Goal: Information Seeking & Learning: Learn about a topic

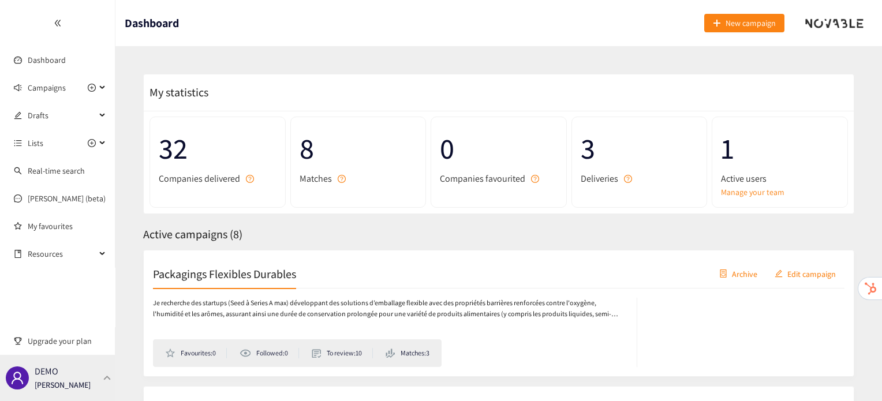
click at [98, 365] on div "DEMO [PERSON_NAME]" at bounding box center [57, 378] width 115 height 46
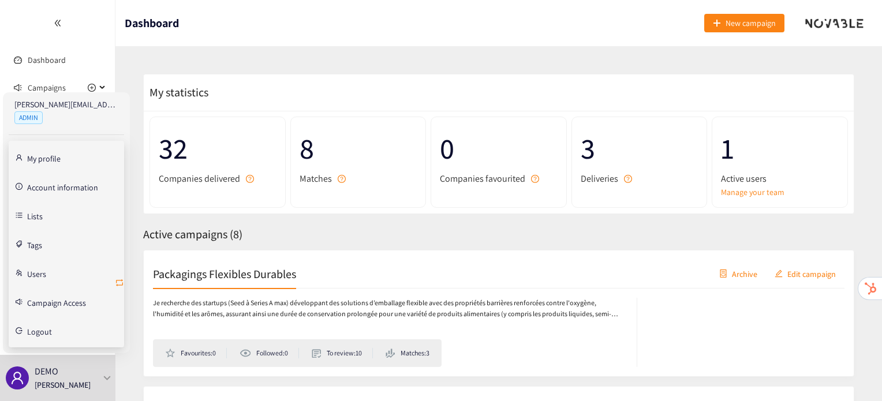
click at [119, 282] on icon "retweet" at bounding box center [119, 282] width 9 height 9
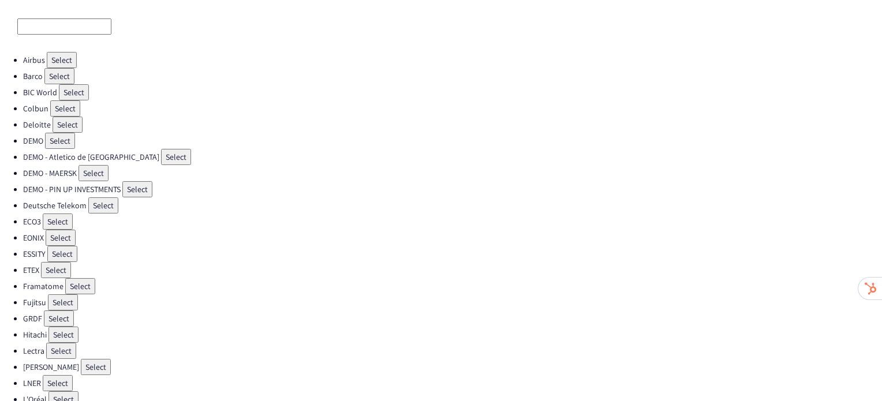
scroll to position [326, 0]
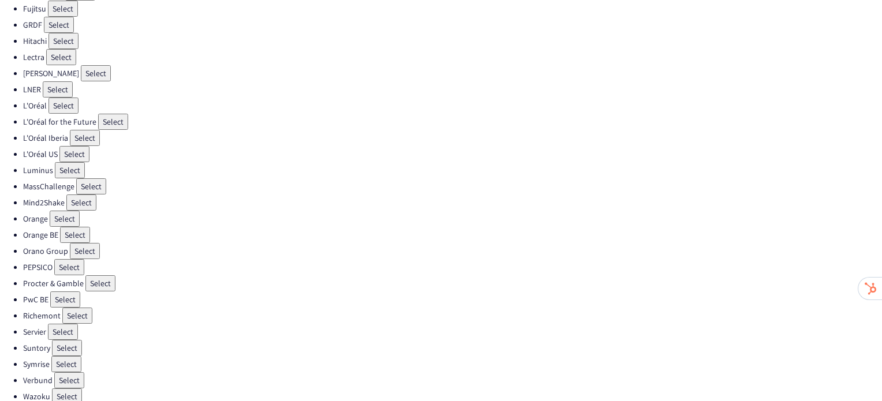
click at [102, 275] on button "Select" at bounding box center [100, 283] width 30 height 16
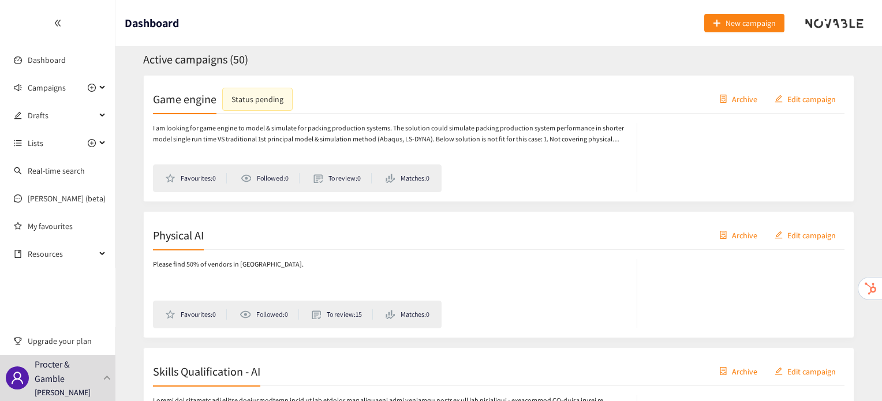
scroll to position [180, 0]
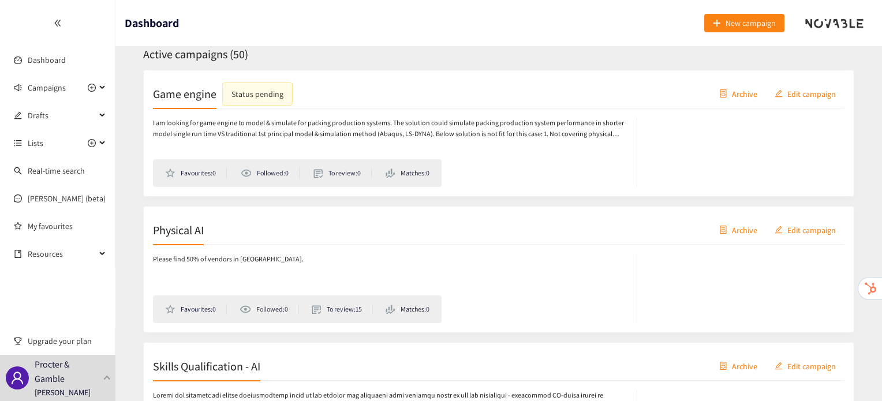
click at [182, 241] on div "Physical AI Archive Edit campaign" at bounding box center [498, 230] width 691 height 29
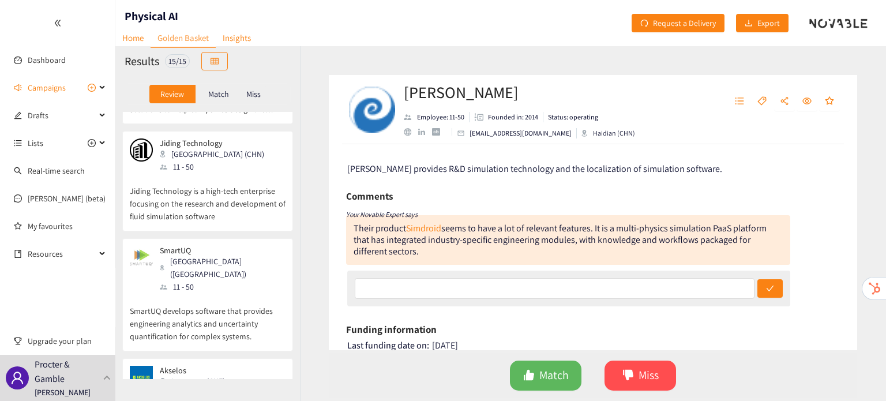
scroll to position [727, 0]
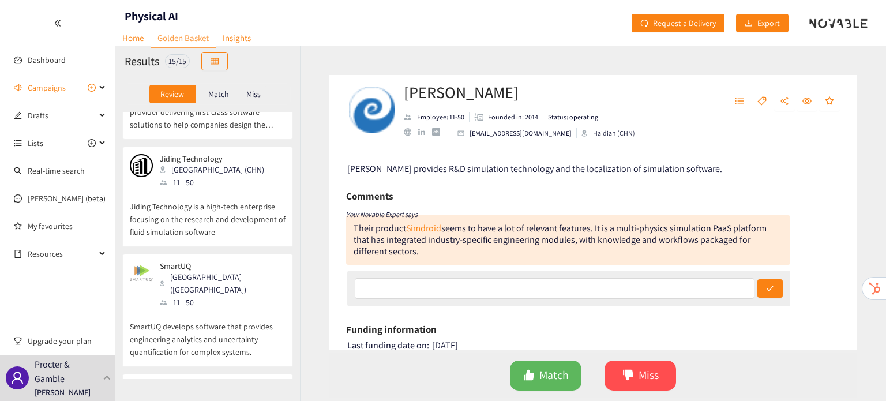
click at [221, 189] on p "Jiding Technology is a high-tech enterprise focusing on the research and develo…" at bounding box center [208, 214] width 156 height 50
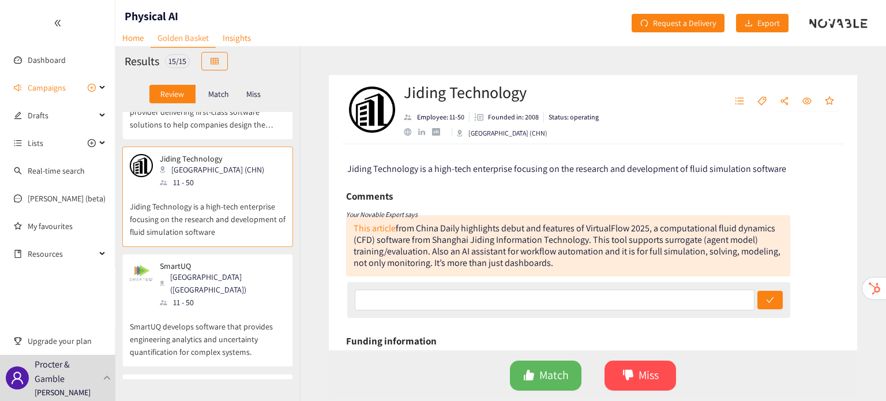
scroll to position [27, 0]
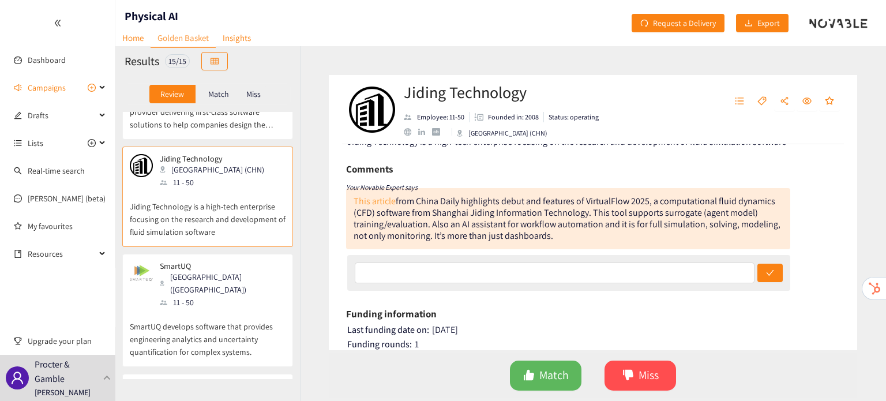
click at [381, 202] on link "This article" at bounding box center [375, 201] width 42 height 12
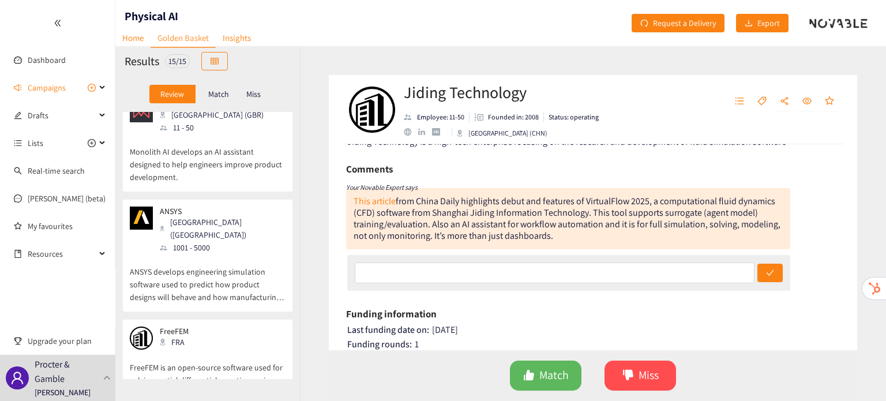
scroll to position [1312, 0]
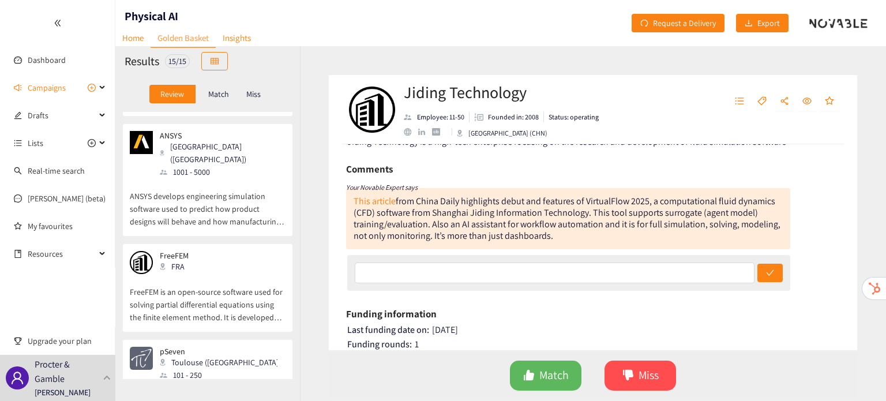
click at [241, 347] on div "pSeven Toulouse (FRA) 101 - 250" at bounding box center [208, 364] width 156 height 35
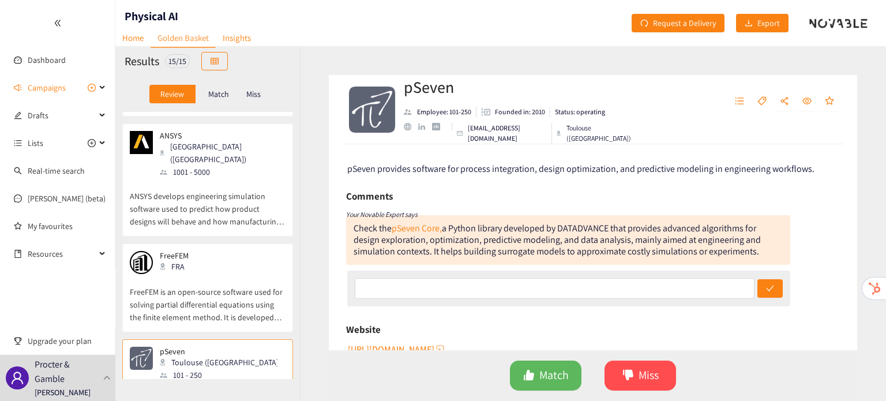
click at [242, 274] on p "FreeFEM is an open-source software used for solving partial differential equati…" at bounding box center [208, 299] width 156 height 50
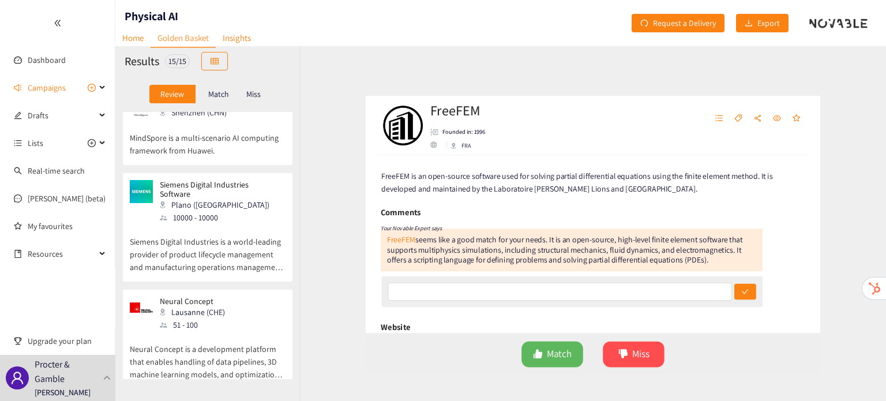
scroll to position [0, 0]
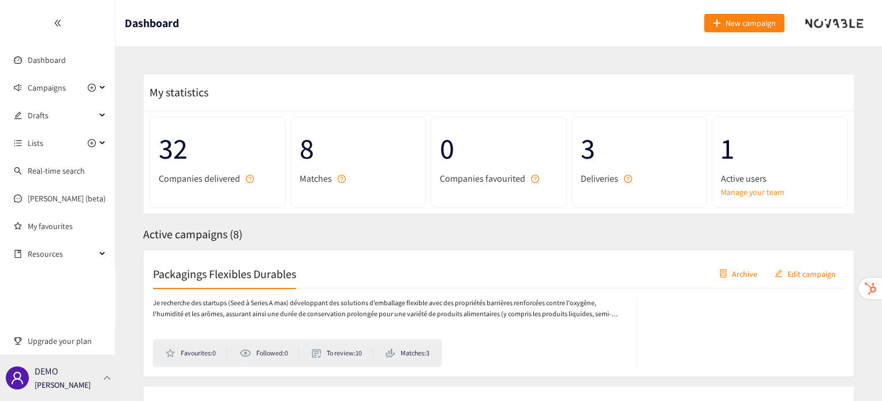
click at [84, 371] on div "DEMO [PERSON_NAME]" at bounding box center [57, 378] width 115 height 46
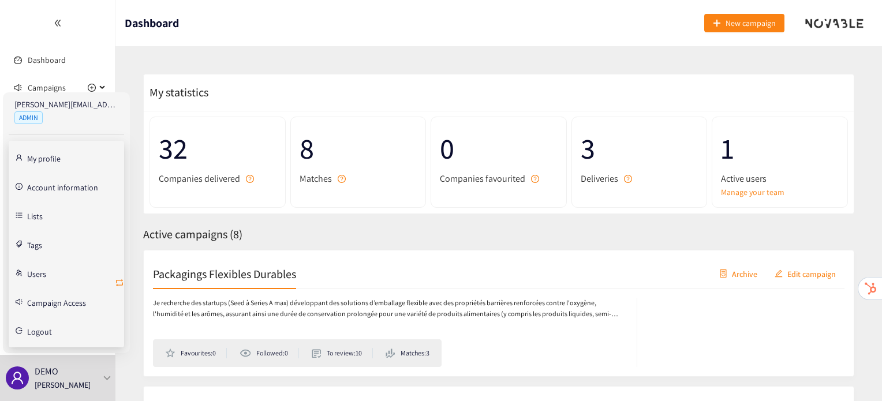
click at [119, 280] on icon "retweet" at bounding box center [119, 282] width 7 height 7
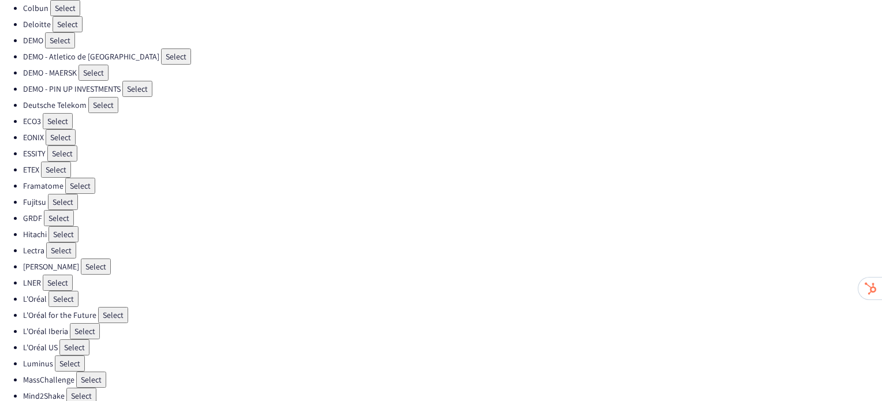
scroll to position [136, 0]
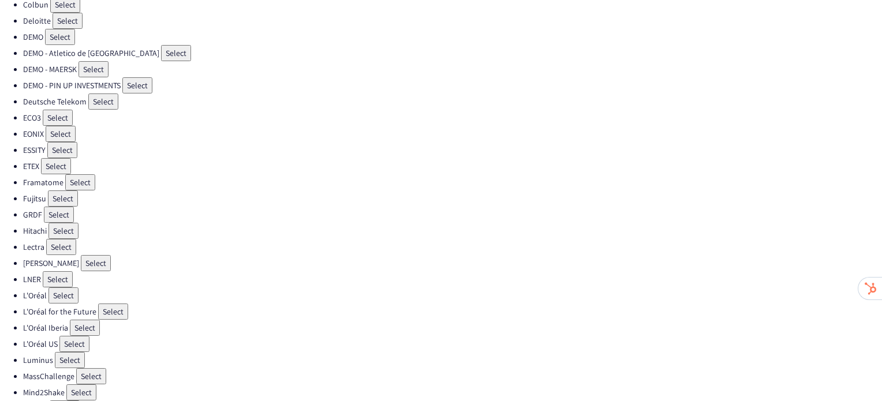
click at [63, 239] on button "Select" at bounding box center [61, 247] width 30 height 16
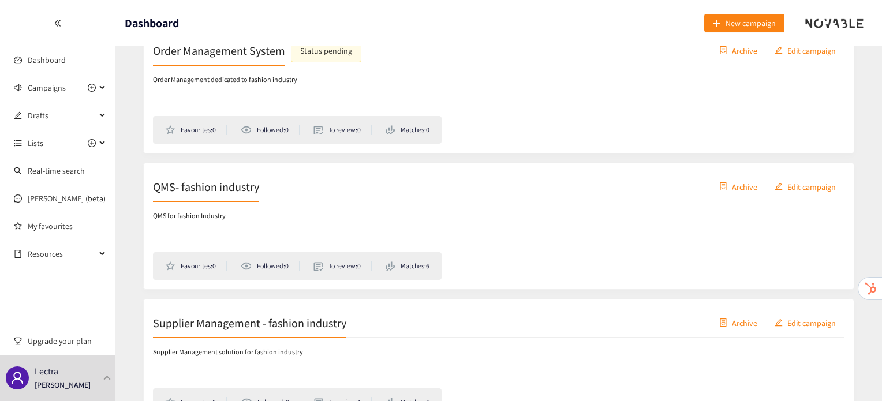
scroll to position [224, 0]
click at [220, 196] on div "QMS- fashion industry Archive Edit campaign" at bounding box center [498, 186] width 691 height 29
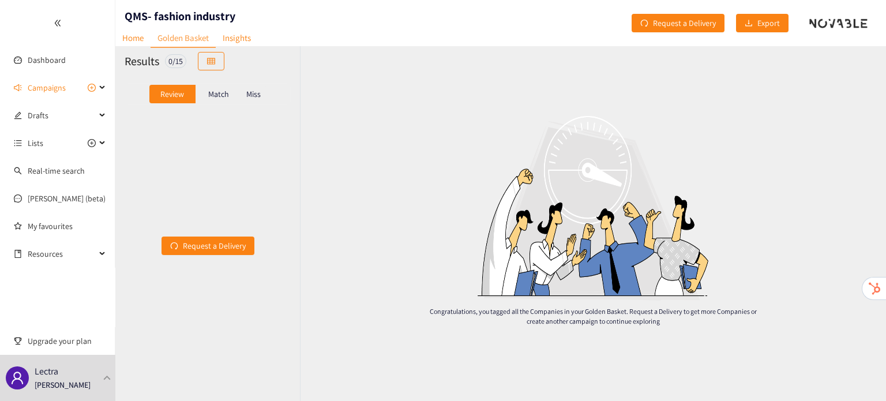
click at [230, 100] on div "Match" at bounding box center [219, 94] width 46 height 18
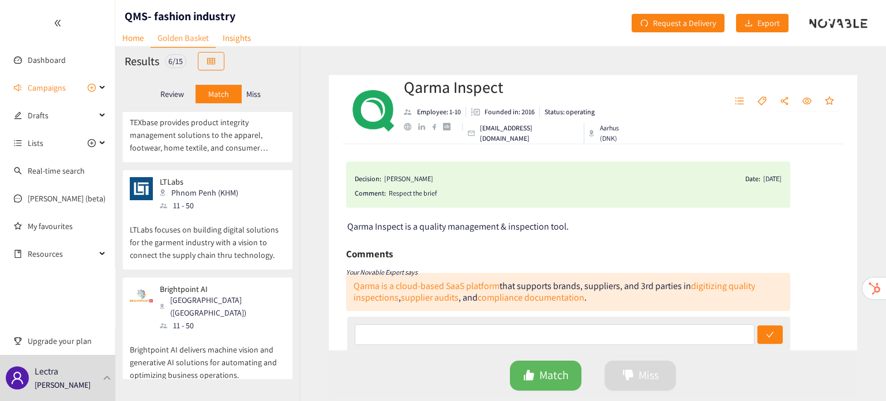
scroll to position [362, 0]
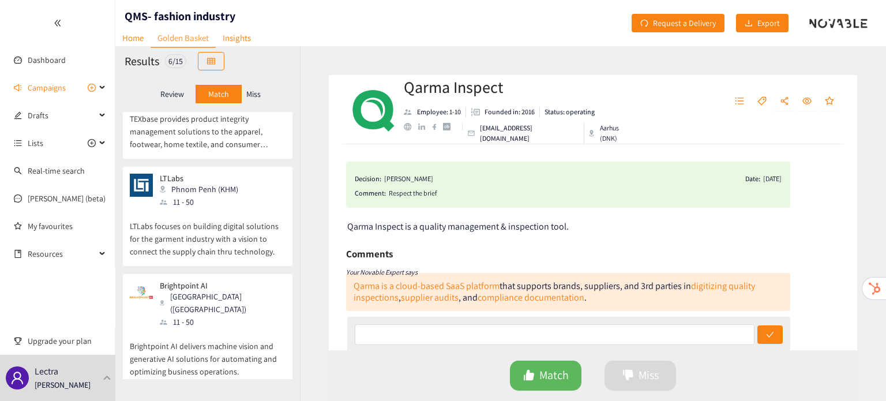
click at [259, 100] on div "Miss" at bounding box center [254, 94] width 24 height 18
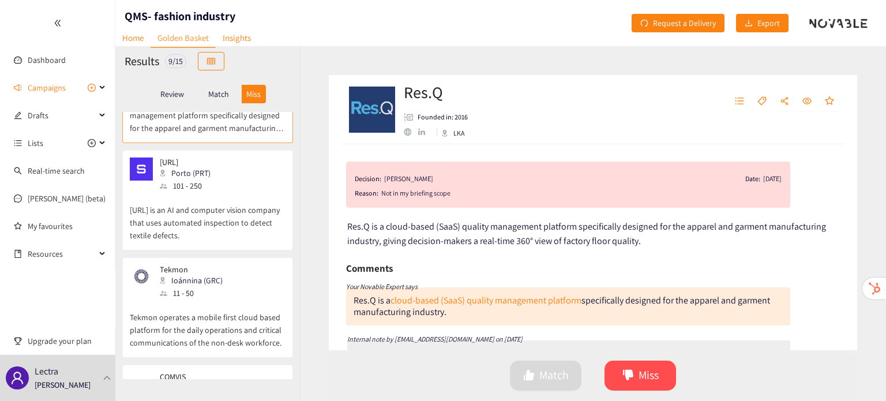
scroll to position [0, 0]
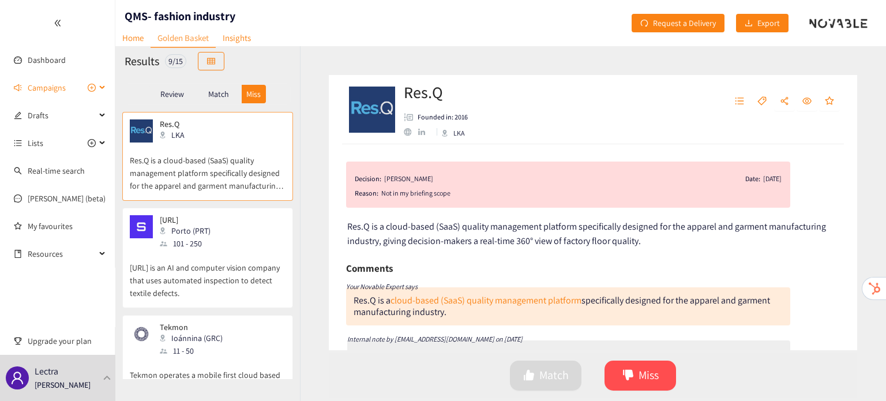
click at [39, 89] on span "Campaigns" at bounding box center [47, 87] width 38 height 23
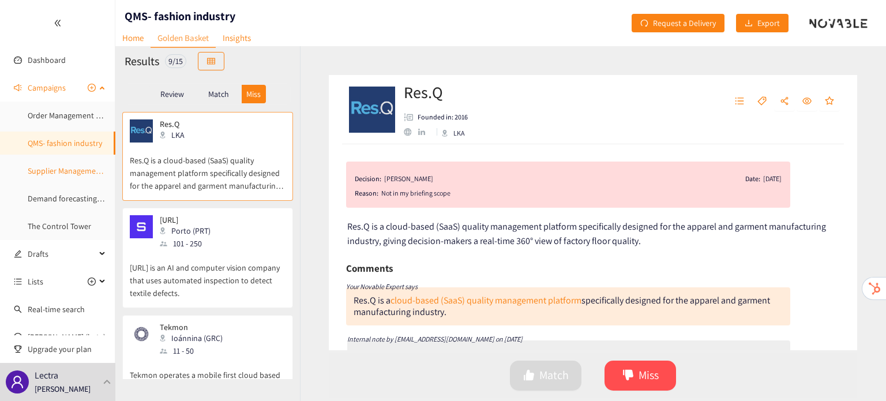
click at [55, 169] on link "Supplier Management - fashion industry" at bounding box center [96, 171] width 137 height 10
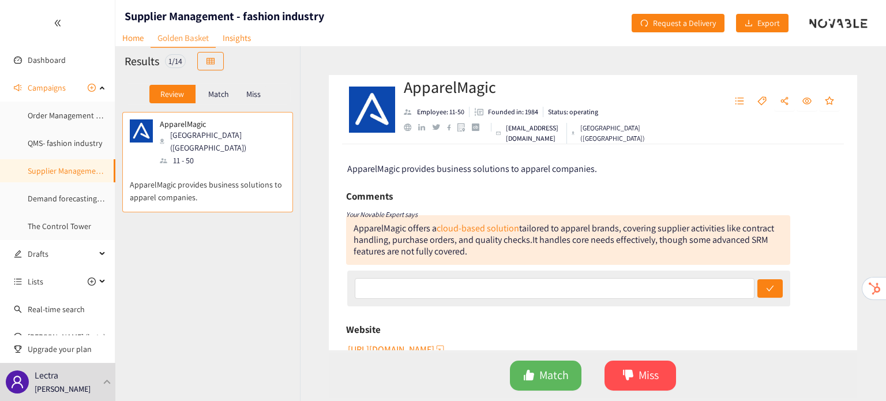
click at [226, 92] on p "Match" at bounding box center [218, 93] width 21 height 9
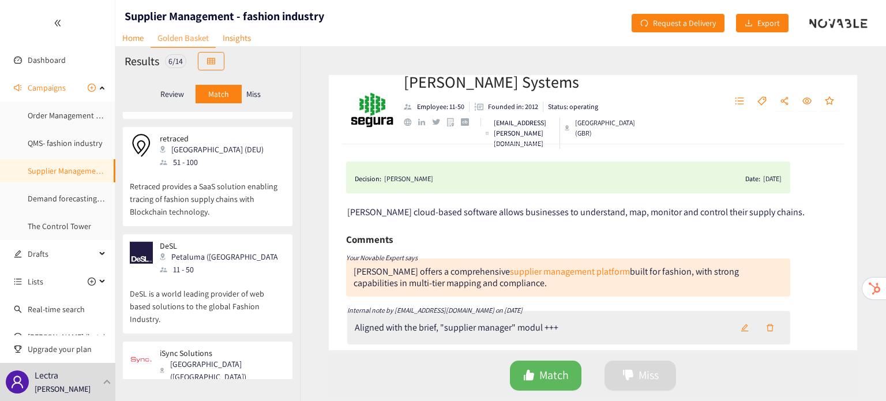
scroll to position [350, 0]
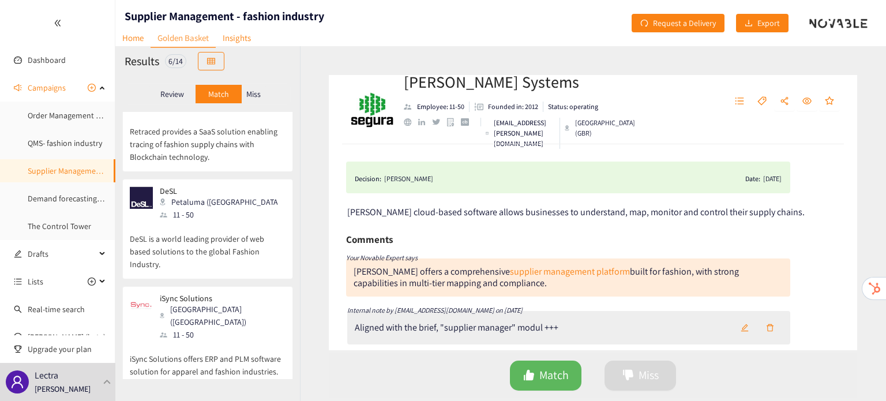
click at [256, 99] on div "Miss" at bounding box center [254, 94] width 24 height 18
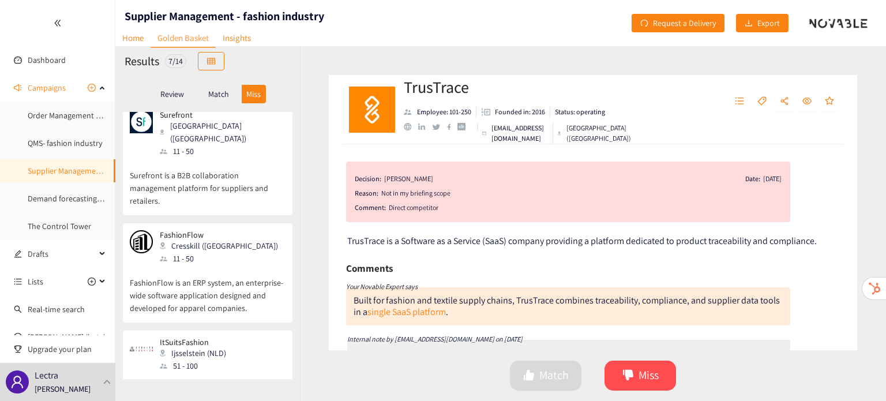
scroll to position [444, 0]
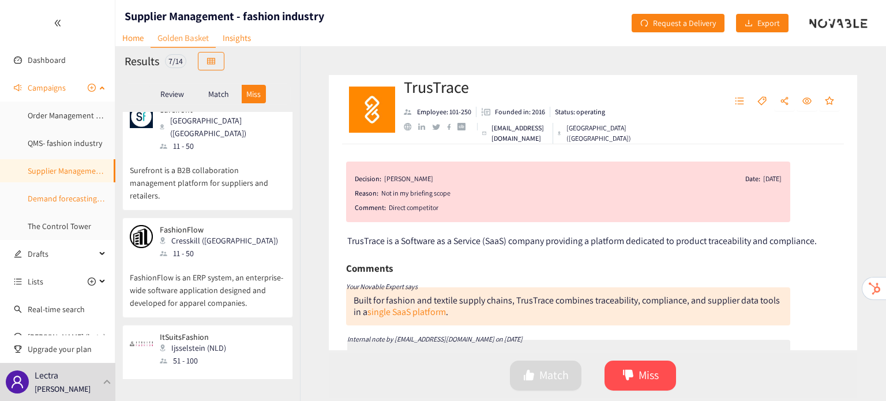
click at [65, 194] on link "Demand forecasting for fashion" at bounding box center [82, 198] width 108 height 10
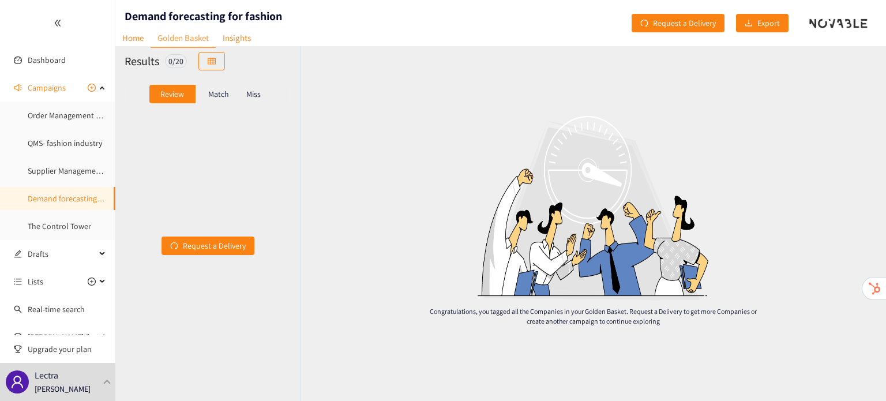
click at [216, 89] on p "Match" at bounding box center [218, 93] width 21 height 9
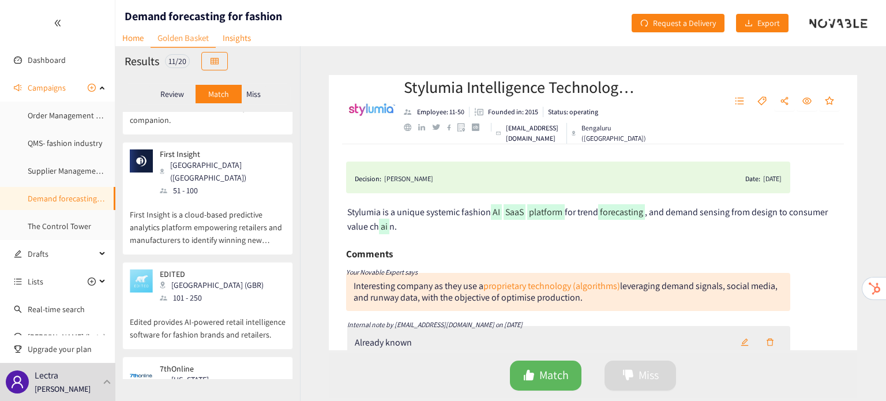
scroll to position [858, 0]
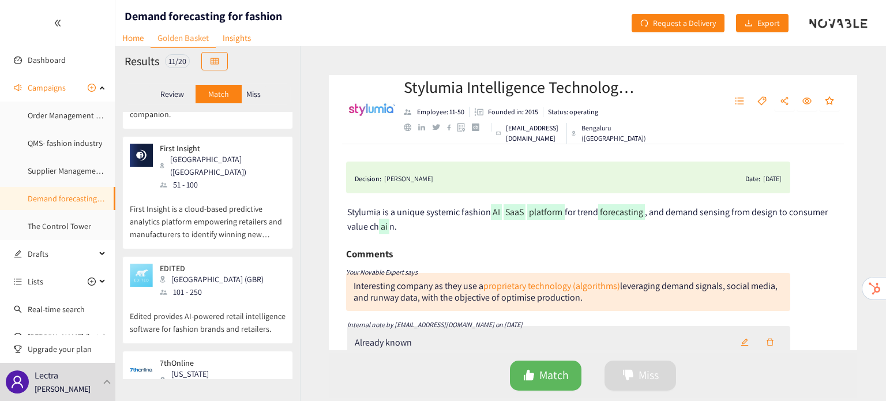
click at [255, 102] on div "Miss" at bounding box center [254, 94] width 24 height 18
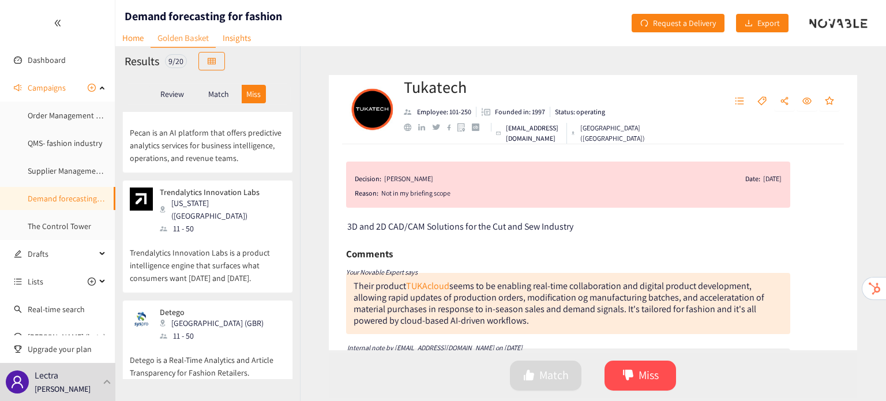
scroll to position [633, 0]
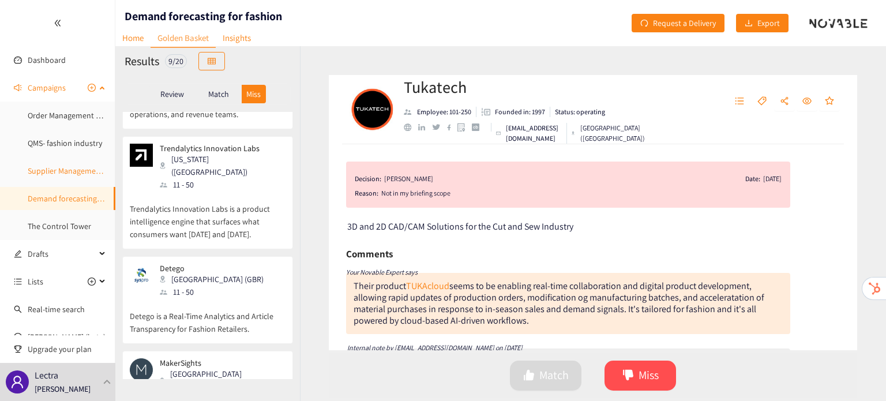
click at [59, 169] on link "Supplier Management - fashion industry" at bounding box center [96, 171] width 137 height 10
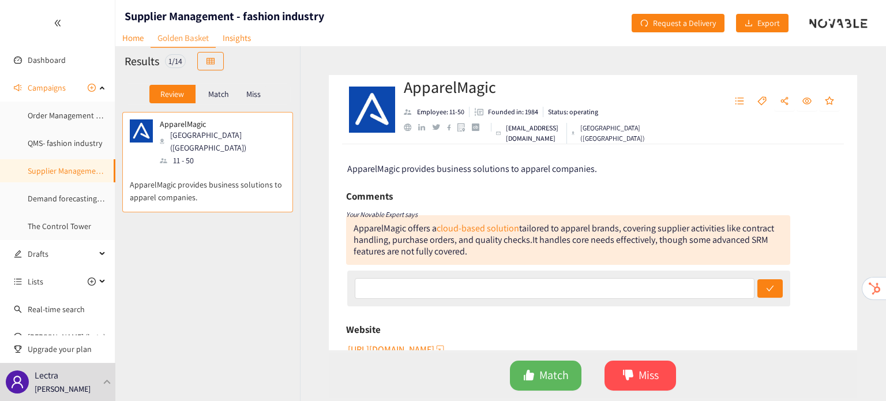
click at [208, 95] on p "Match" at bounding box center [218, 93] width 21 height 9
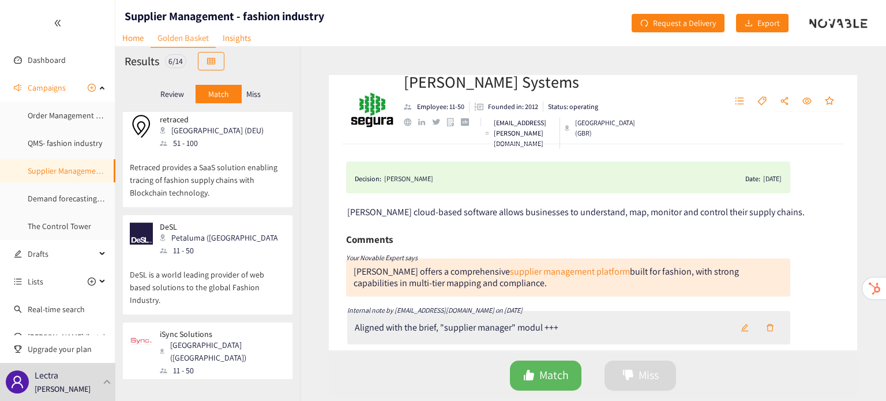
scroll to position [350, 0]
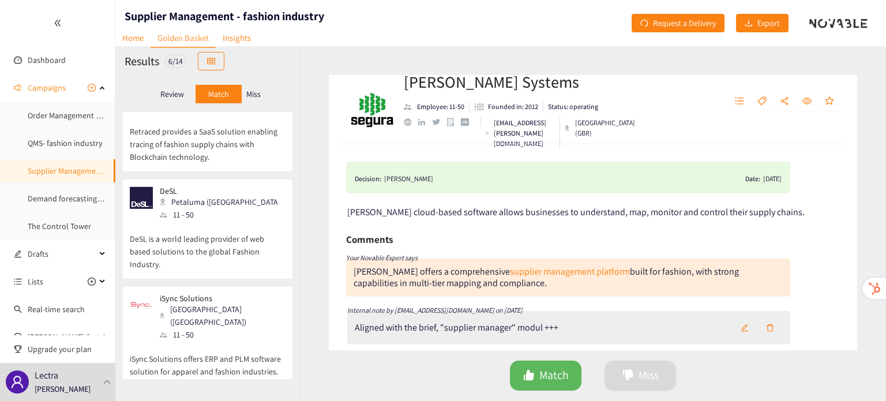
click at [259, 93] on p "Miss" at bounding box center [253, 93] width 14 height 9
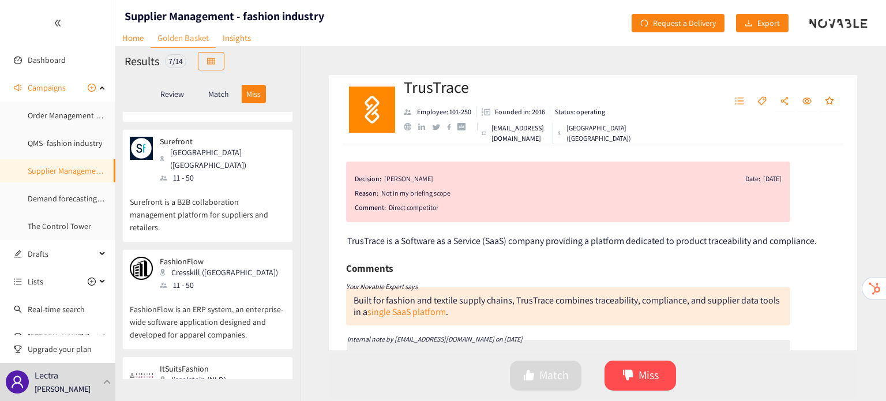
scroll to position [444, 0]
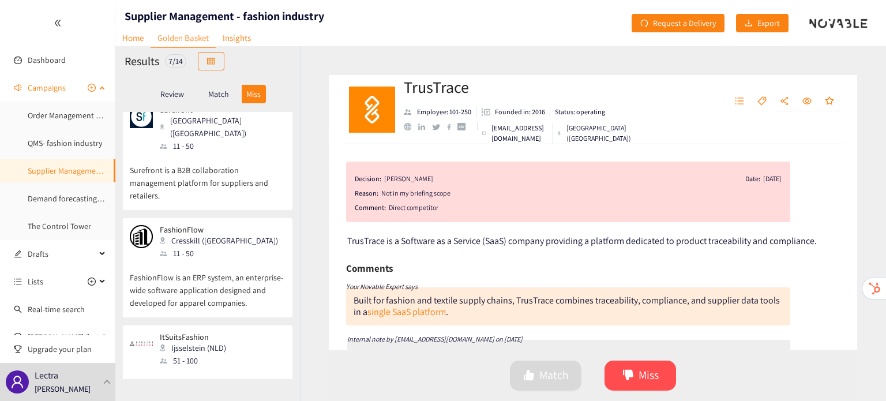
click at [69, 156] on ul "Order Management System QMS- fashion industry Supplier Management - fashion ind…" at bounding box center [57, 171] width 115 height 134
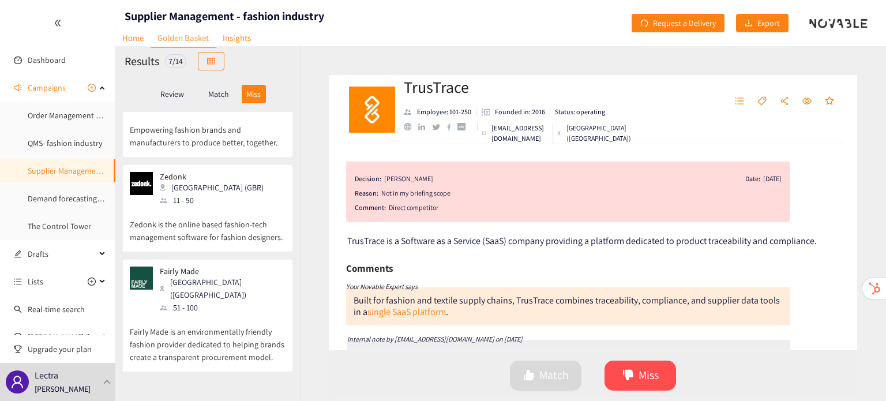
scroll to position [0, 0]
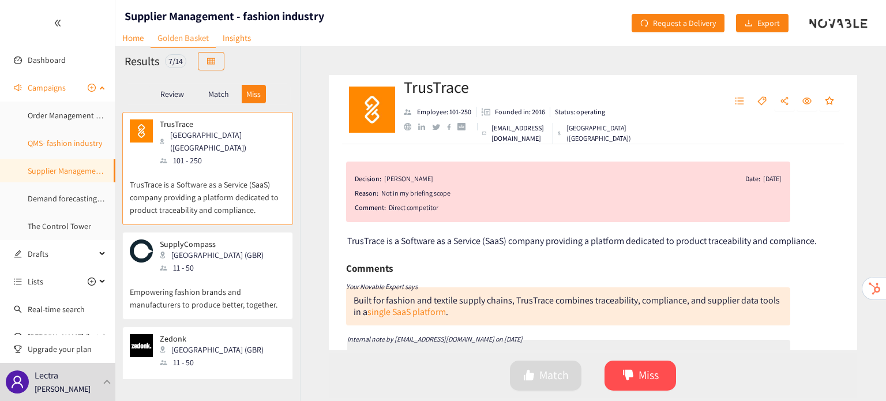
click at [68, 148] on link "QMS- fashion industry" at bounding box center [65, 143] width 74 height 10
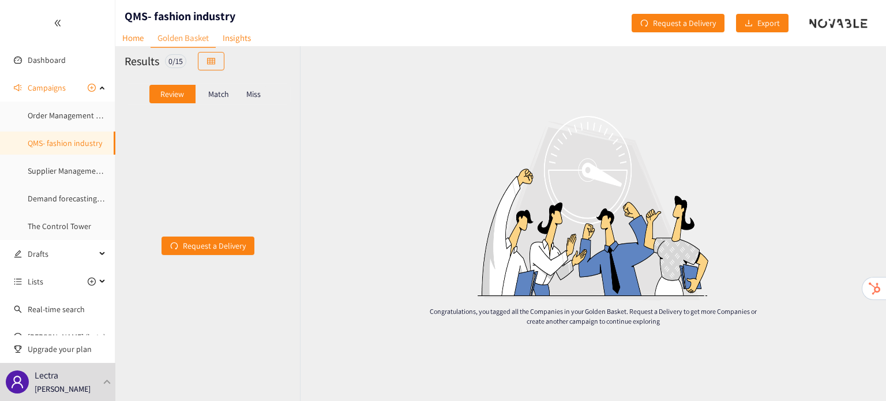
click at [220, 92] on p "Match" at bounding box center [218, 93] width 21 height 9
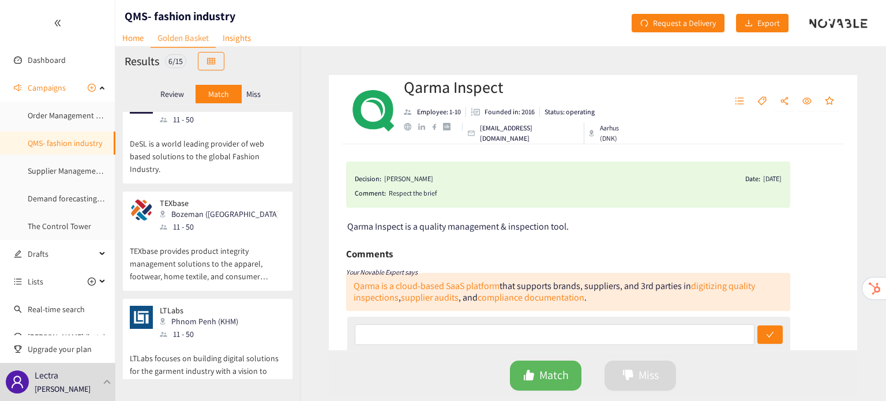
scroll to position [230, 0]
click at [233, 163] on p "DeSL is a world leading provider of web based solutions to the global Fashion I…" at bounding box center [208, 151] width 156 height 50
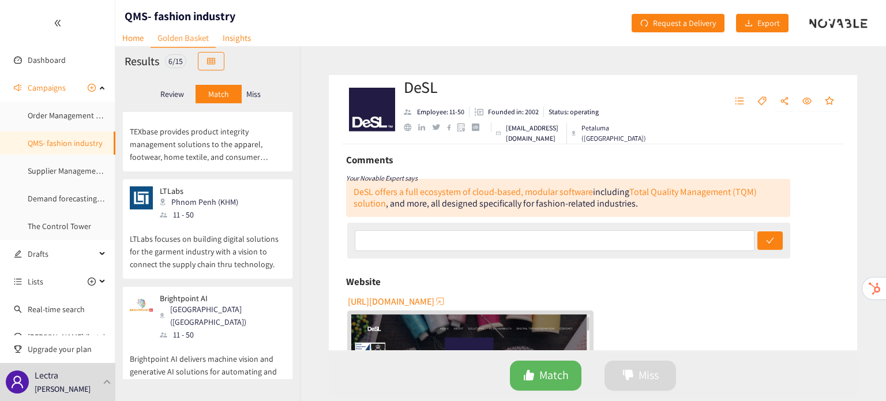
scroll to position [362, 0]
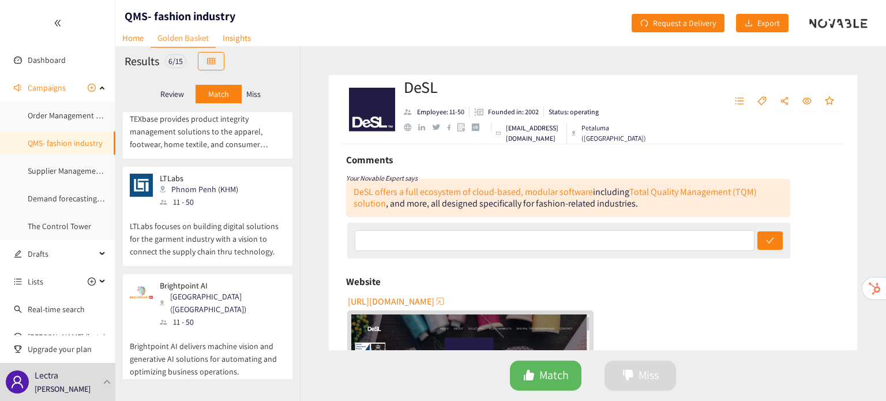
click at [262, 93] on div "Miss" at bounding box center [254, 94] width 24 height 18
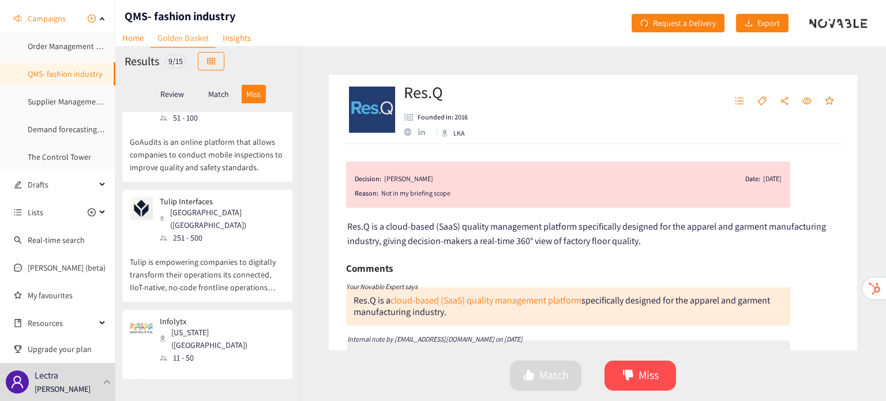
scroll to position [649, 0]
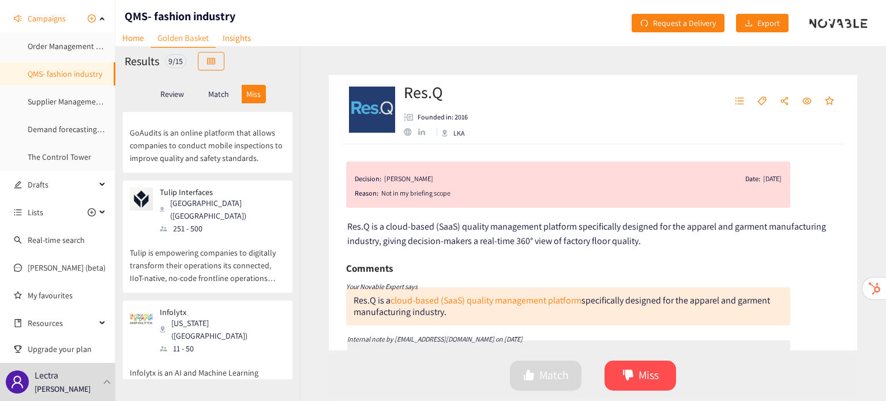
click at [222, 238] on p "Tulip is empowering companies to digitally transform their operations its conne…" at bounding box center [208, 260] width 156 height 50
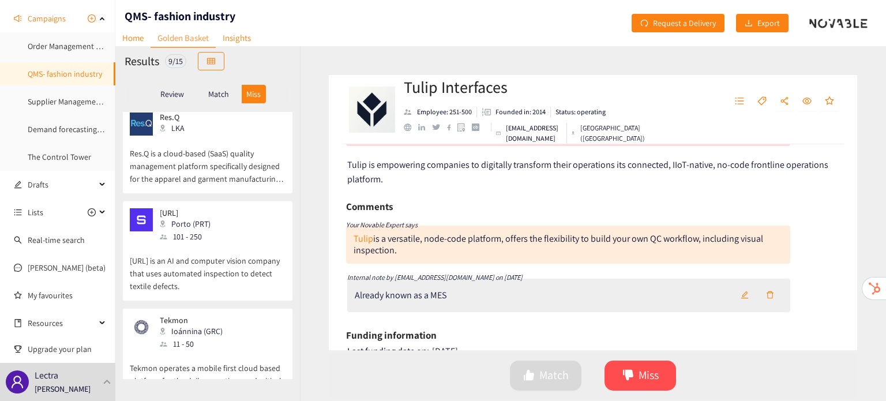
scroll to position [0, 0]
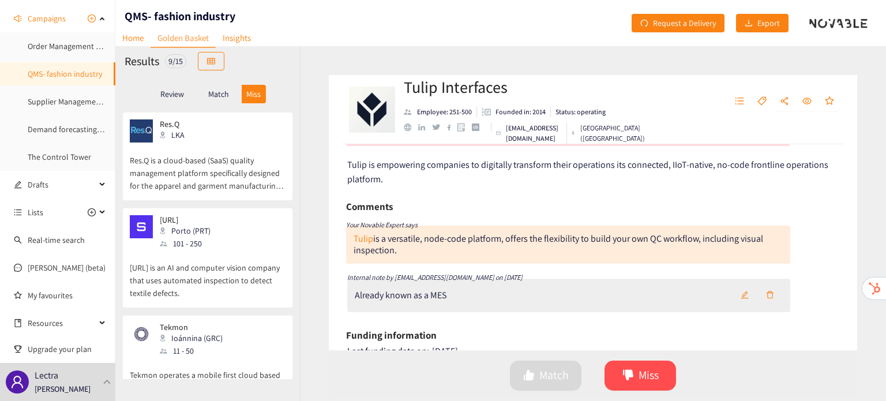
click at [220, 87] on div "Match" at bounding box center [219, 94] width 46 height 18
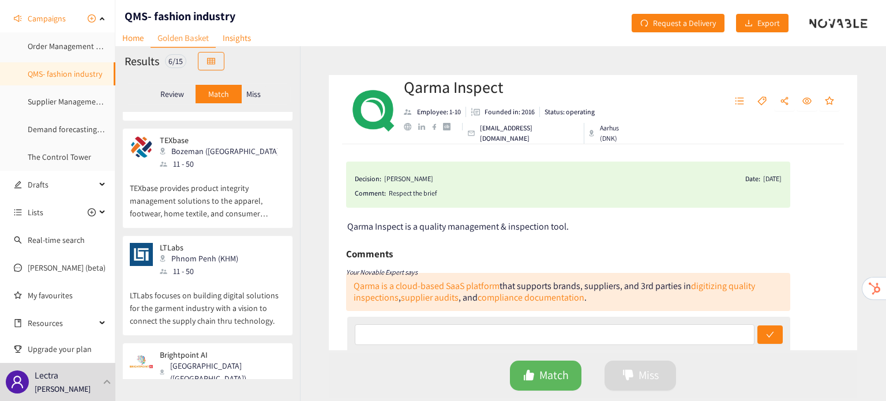
scroll to position [362, 0]
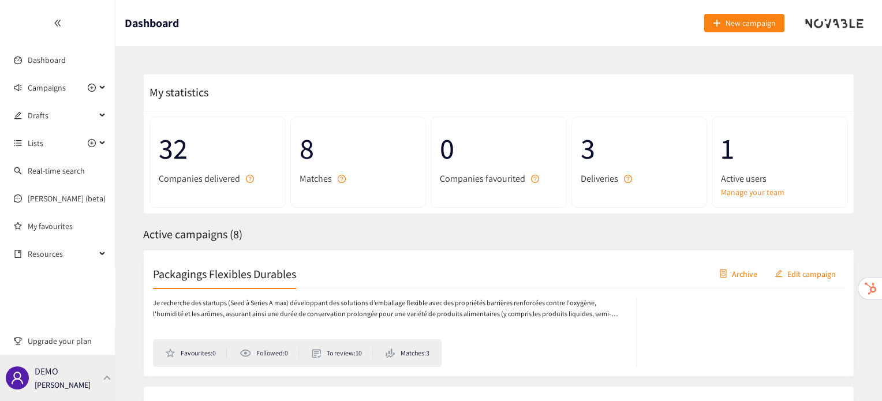
click at [17, 364] on div "DEMO [PERSON_NAME]" at bounding box center [57, 378] width 115 height 46
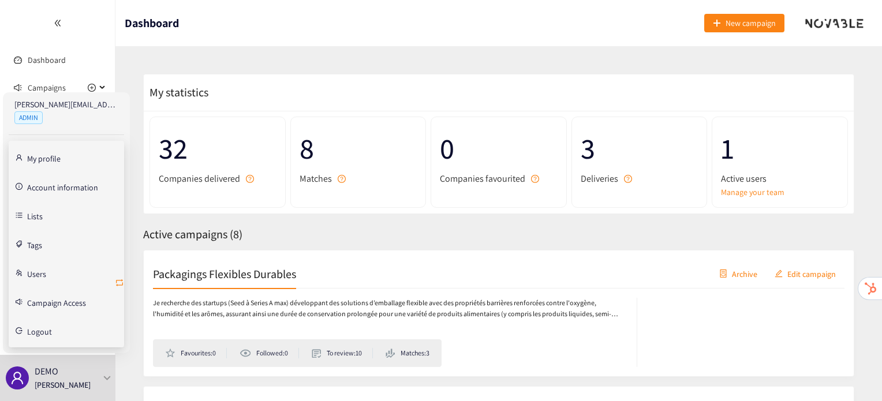
click at [122, 282] on icon "retweet" at bounding box center [119, 282] width 7 height 7
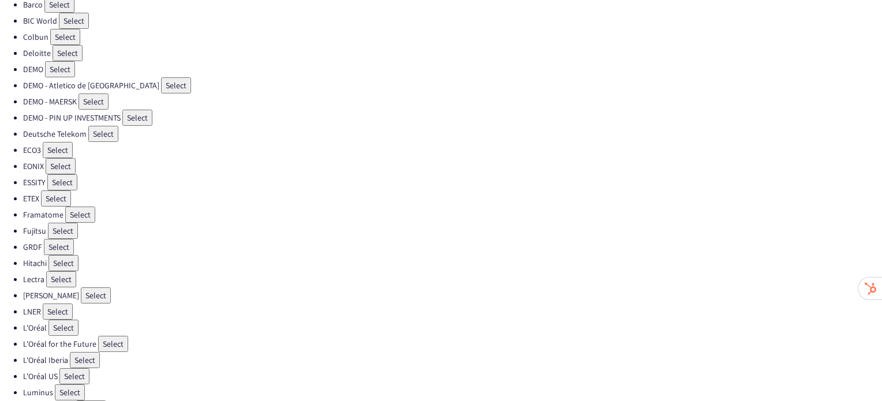
scroll to position [104, 0]
click at [58, 276] on button "Select" at bounding box center [61, 279] width 30 height 16
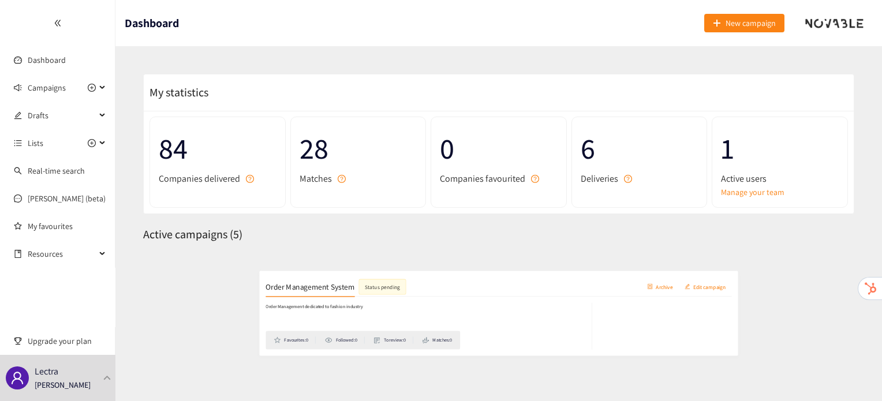
click at [255, 279] on h2 "Order Management System" at bounding box center [219, 273] width 132 height 16
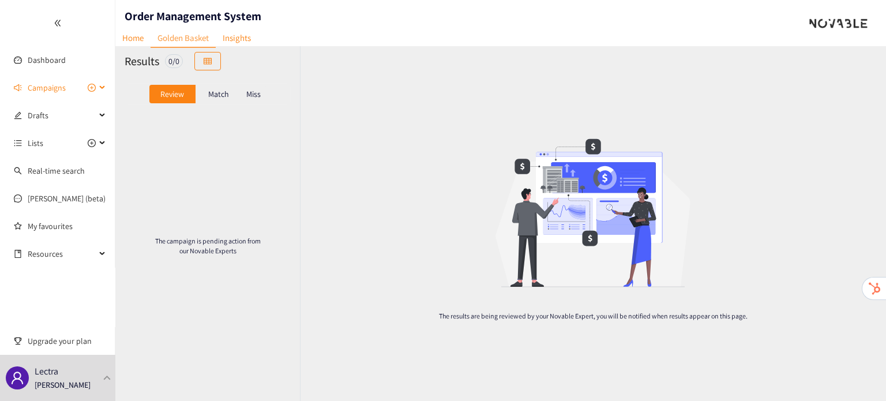
click at [58, 90] on span "Campaigns" at bounding box center [47, 87] width 38 height 23
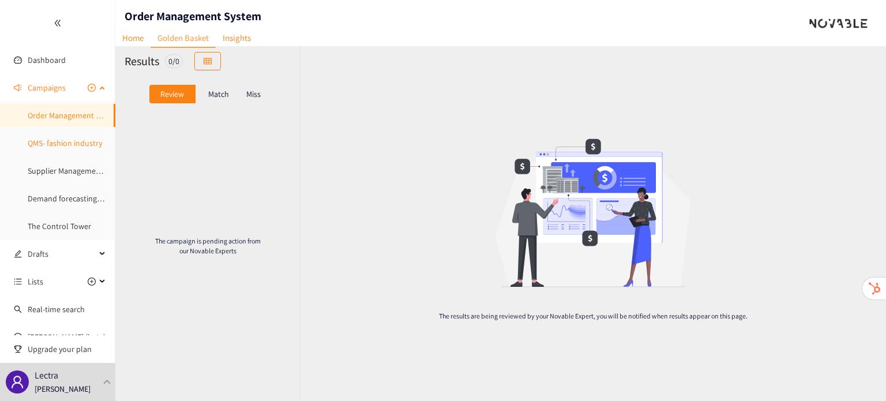
click at [50, 144] on link "QMS- fashion industry" at bounding box center [65, 143] width 74 height 10
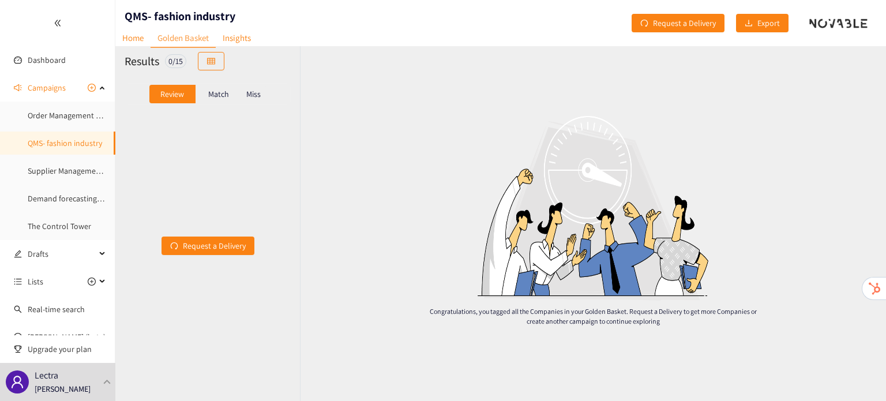
click at [214, 95] on p "Match" at bounding box center [218, 93] width 21 height 9
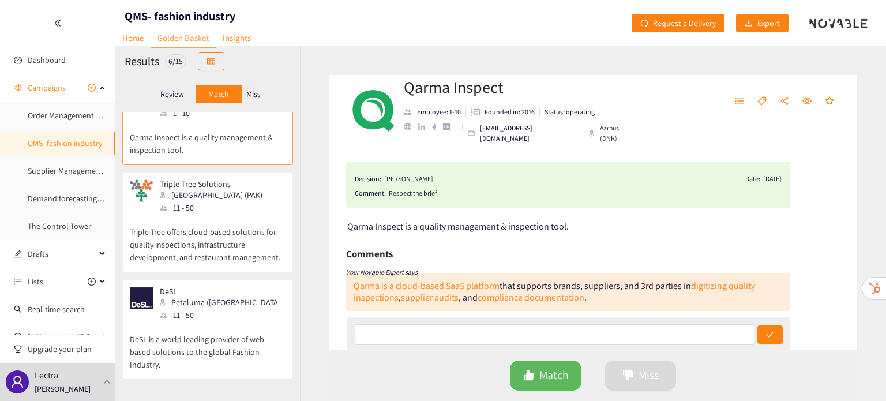
scroll to position [36, 0]
click at [207, 314] on div "11 - 50" at bounding box center [222, 314] width 125 height 13
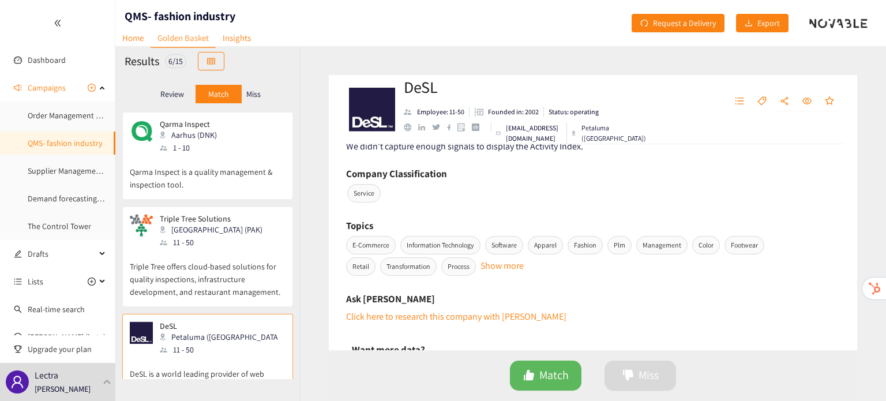
scroll to position [493, 0]
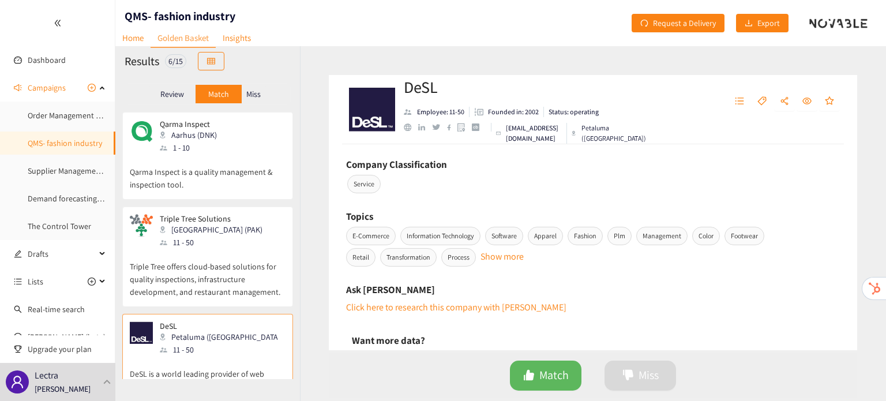
click at [257, 96] on p "Miss" at bounding box center [253, 93] width 14 height 9
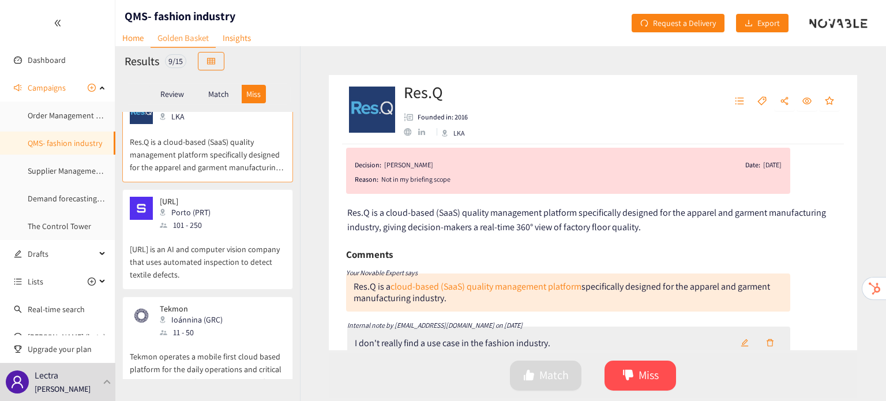
scroll to position [14, 0]
click at [260, 241] on p "[URL] is an AI and computer vision company that uses automated inspection to de…" at bounding box center [208, 256] width 156 height 50
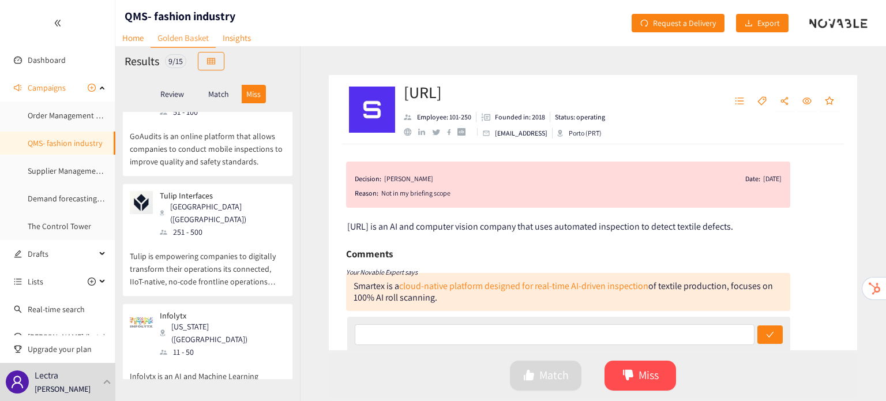
scroll to position [649, 0]
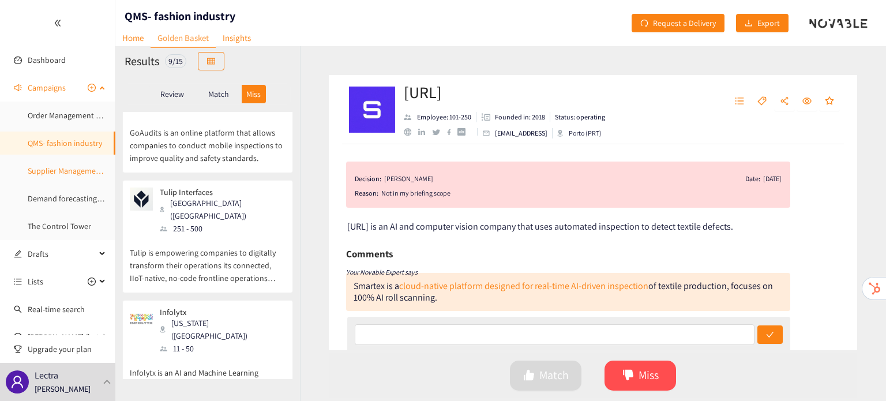
click at [81, 171] on link "Supplier Management - fashion industry" at bounding box center [96, 171] width 137 height 10
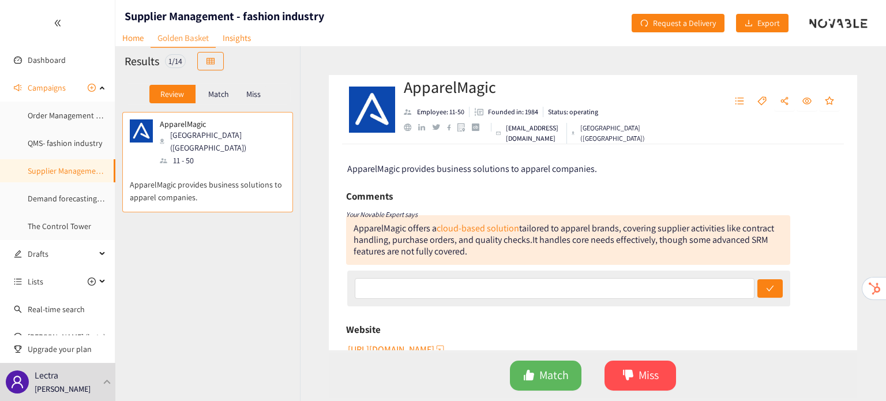
click at [222, 99] on p "Match" at bounding box center [218, 93] width 21 height 9
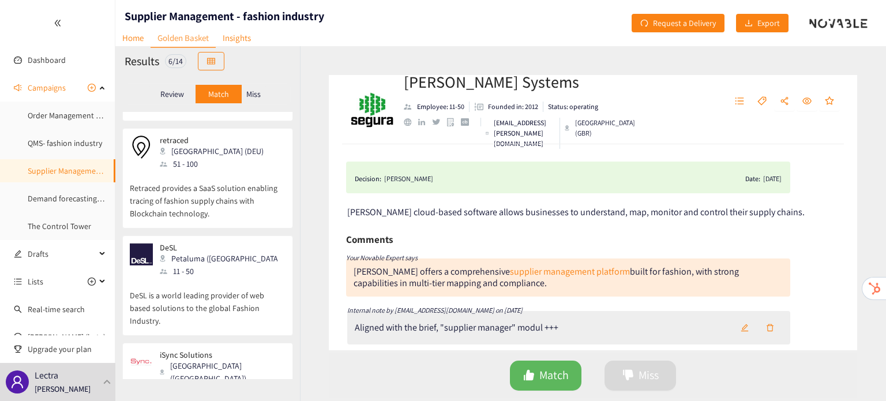
scroll to position [350, 0]
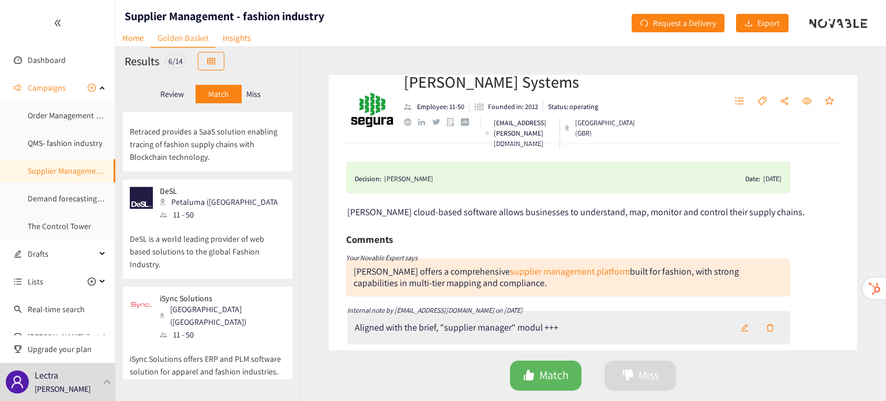
click at [231, 188] on div "DeSL Petaluma (USA) 11 - 50" at bounding box center [208, 203] width 156 height 35
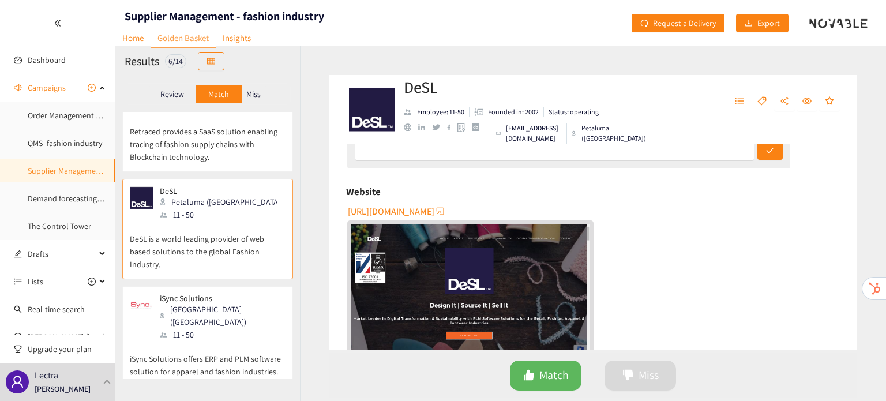
scroll to position [0, 0]
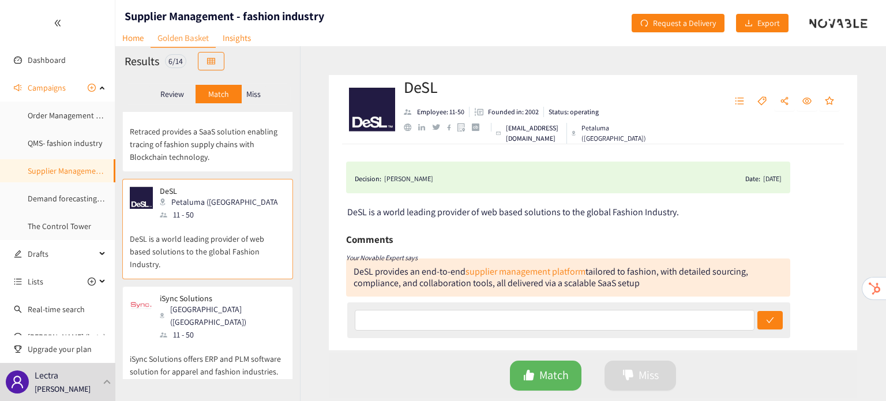
click at [260, 92] on p "Miss" at bounding box center [253, 93] width 14 height 9
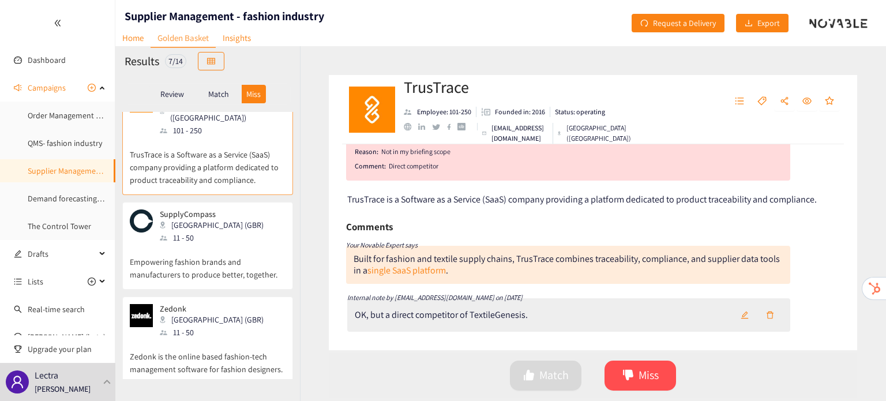
scroll to position [30, 0]
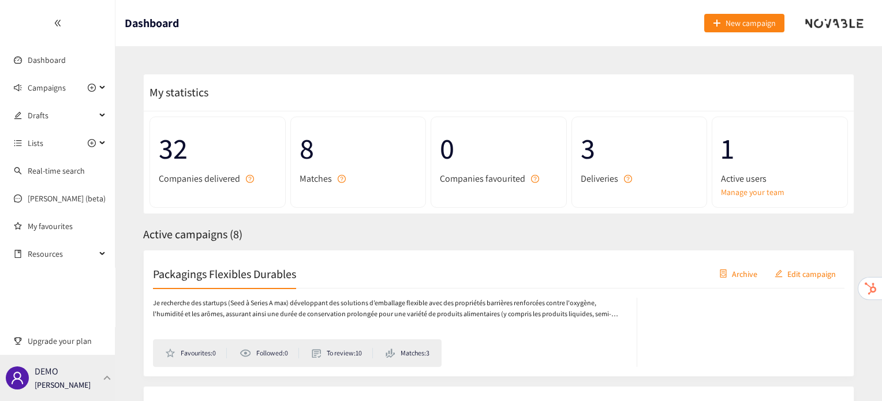
click at [111, 374] on div "DEMO [PERSON_NAME]" at bounding box center [57, 378] width 115 height 46
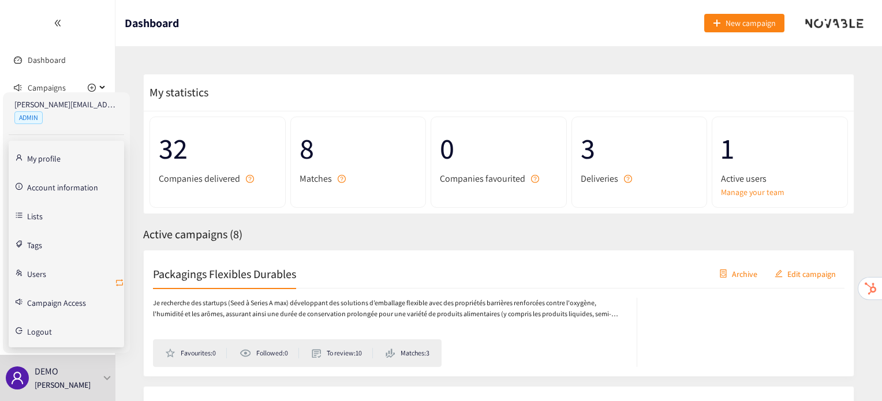
click at [122, 279] on icon "retweet" at bounding box center [119, 282] width 7 height 7
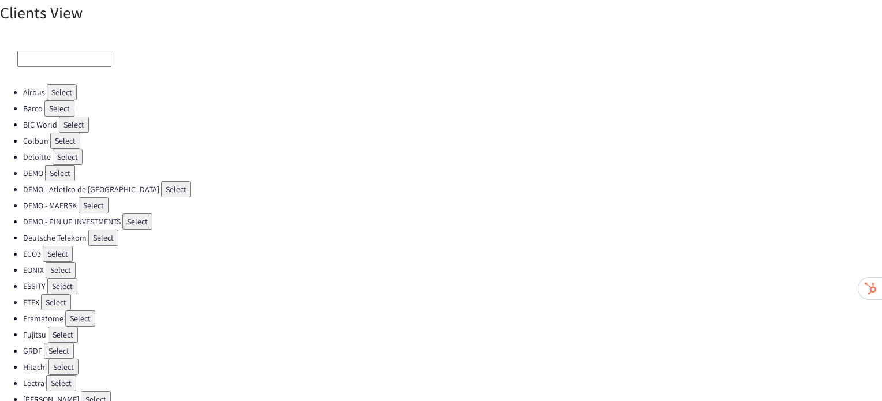
scroll to position [112, 0]
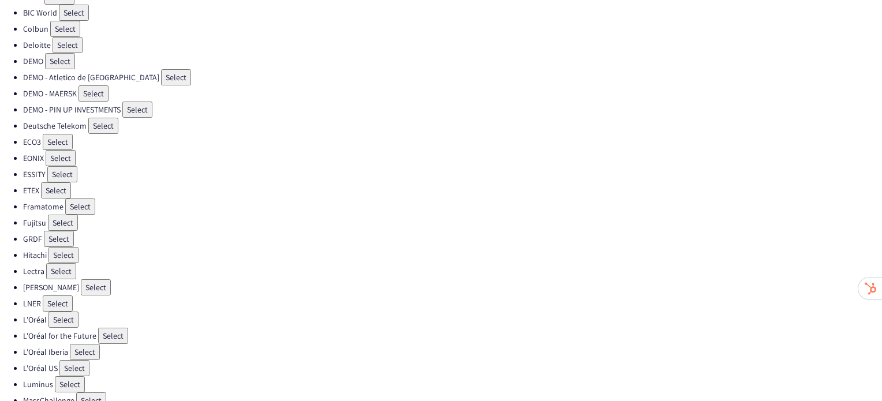
click at [90, 199] on button "Select" at bounding box center [80, 207] width 30 height 16
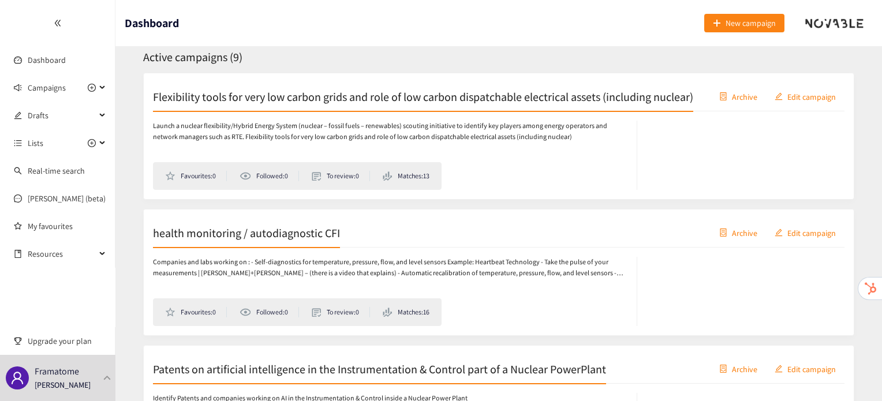
scroll to position [180, 0]
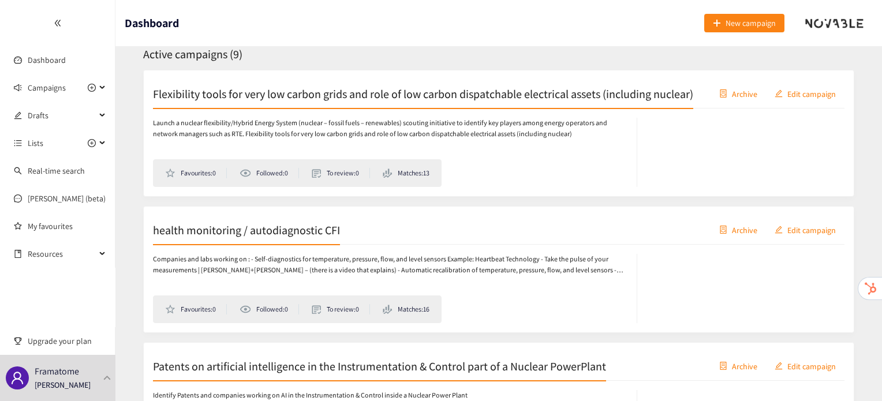
click at [248, 242] on div "health monitoring / autodiagnostic CFI Archive Edit campaign" at bounding box center [498, 230] width 691 height 29
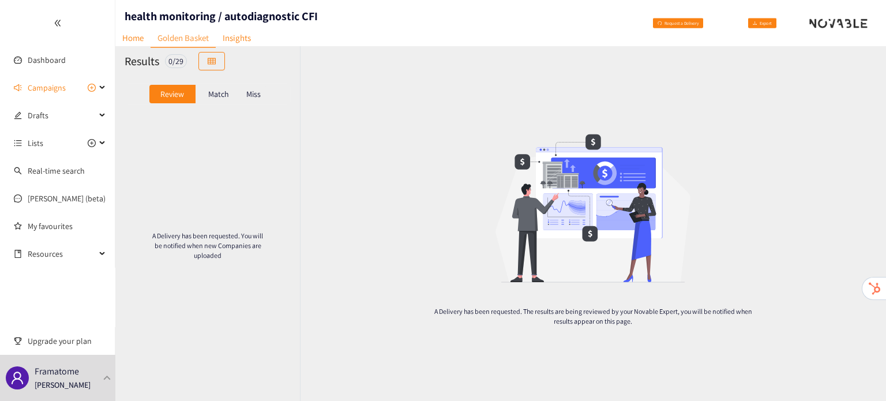
click at [211, 93] on p "Match" at bounding box center [218, 93] width 21 height 9
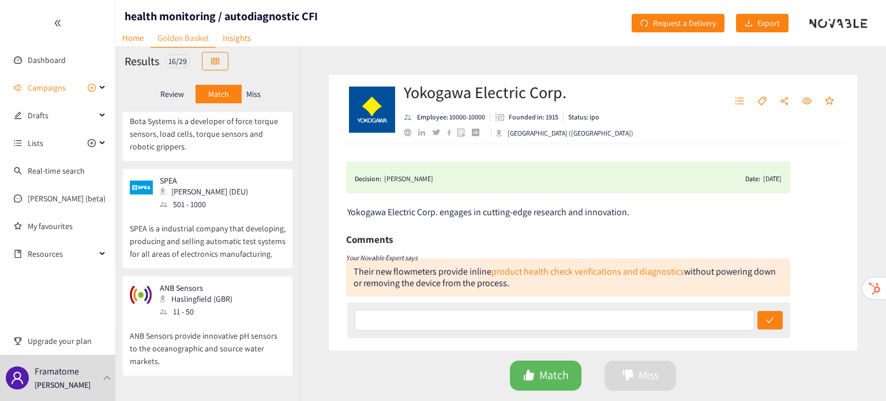
scroll to position [1421, 0]
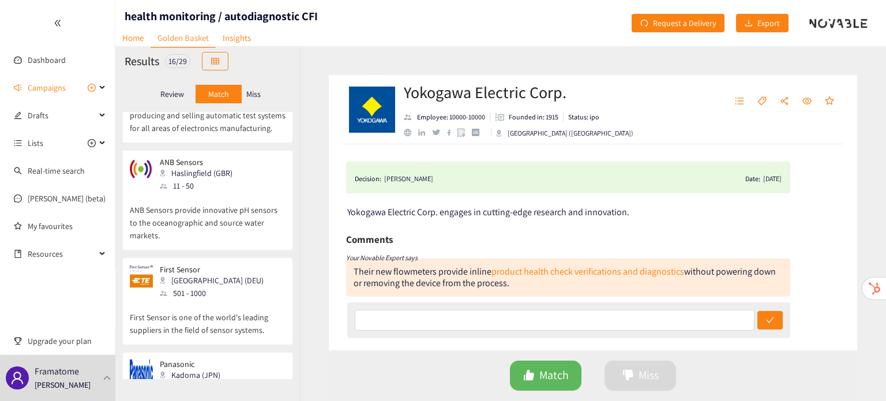
click at [257, 99] on p "Miss" at bounding box center [253, 93] width 14 height 9
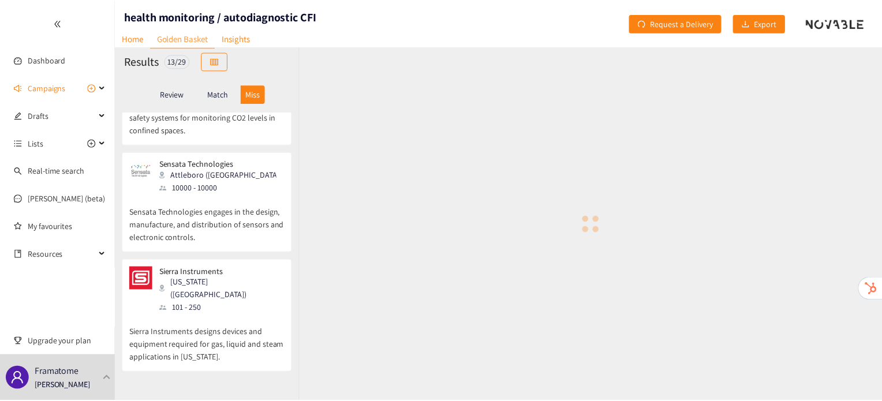
scroll to position [1099, 0]
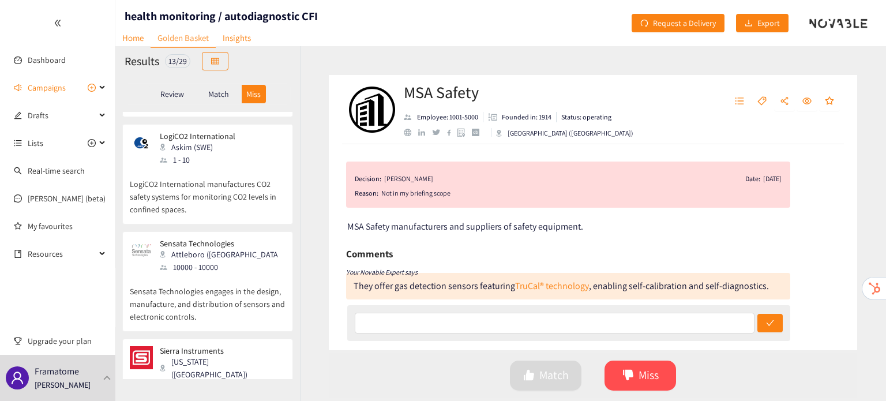
click at [234, 96] on div "Match" at bounding box center [219, 94] width 46 height 18
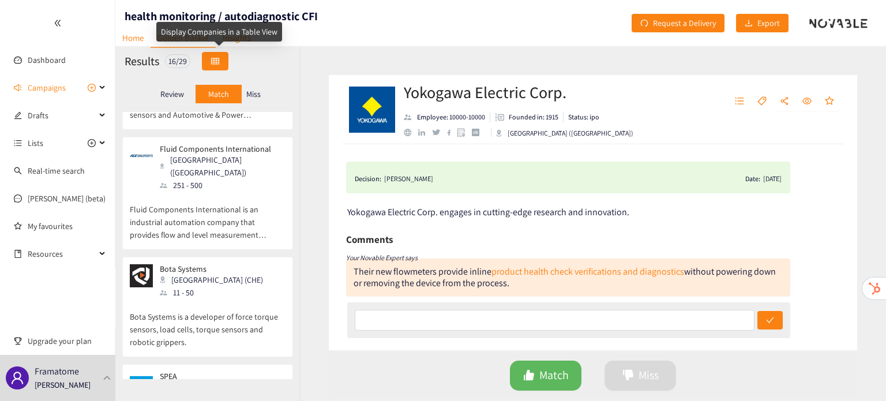
click at [222, 56] on button "button" at bounding box center [215, 61] width 27 height 18
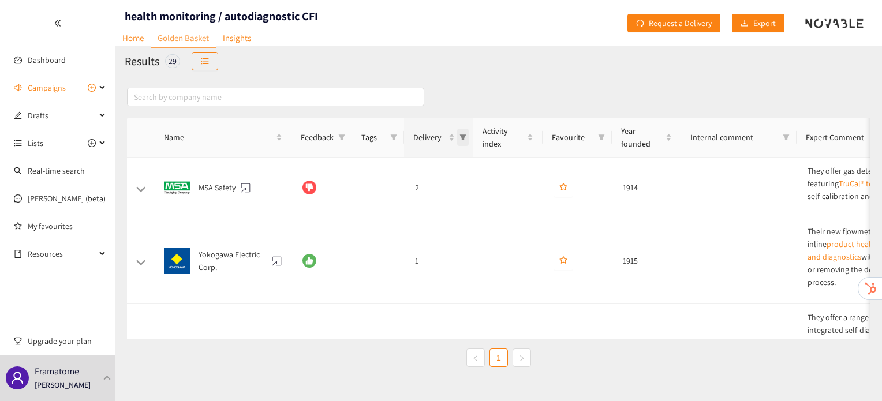
click at [459, 139] on icon "filter" at bounding box center [462, 137] width 7 height 7
click at [453, 205] on span "2" at bounding box center [412, 206] width 100 height 13
checkbox input "true"
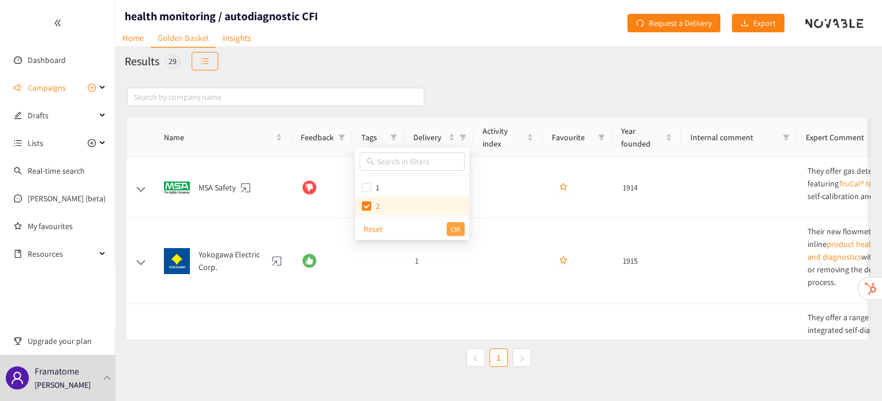
click at [460, 224] on button "OK" at bounding box center [456, 229] width 18 height 14
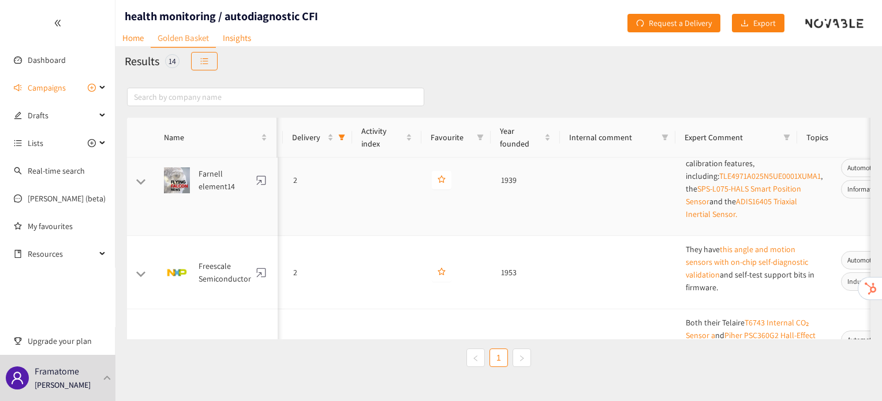
scroll to position [0, 0]
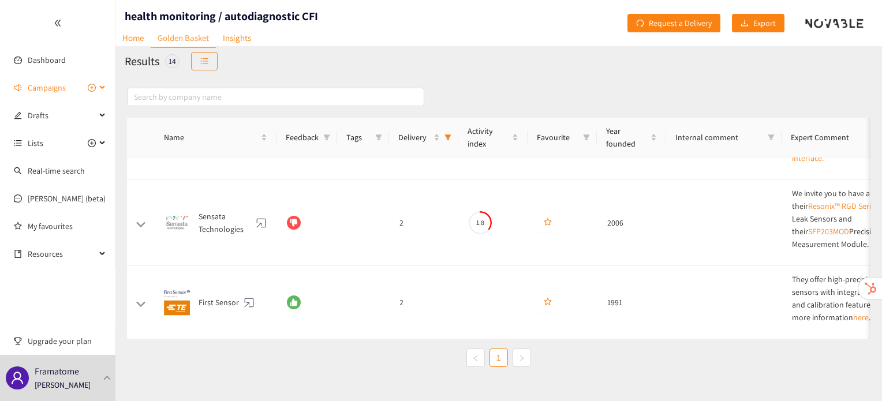
click at [44, 88] on span "Campaigns" at bounding box center [47, 87] width 38 height 23
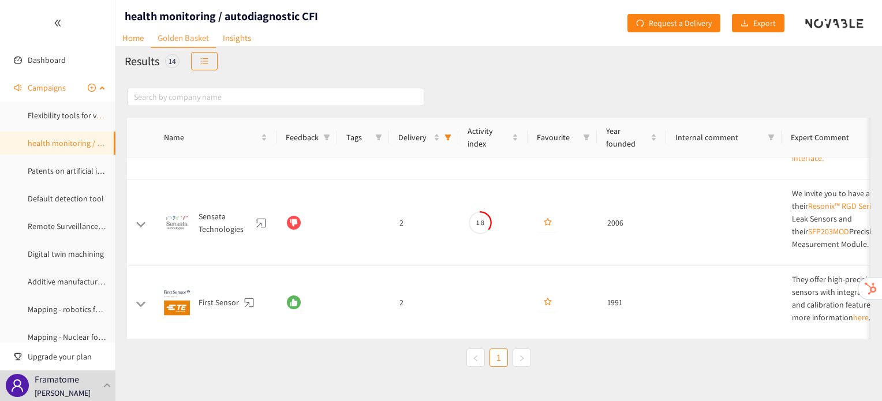
click at [53, 129] on ul "Flexibility tools for very low carbon grids and role of low carbon dispatchable…" at bounding box center [57, 226] width 115 height 245
click at [54, 119] on link "Flexibility tools for very low carbon grids and role of low carbon dispatchable…" at bounding box center [221, 115] width 386 height 10
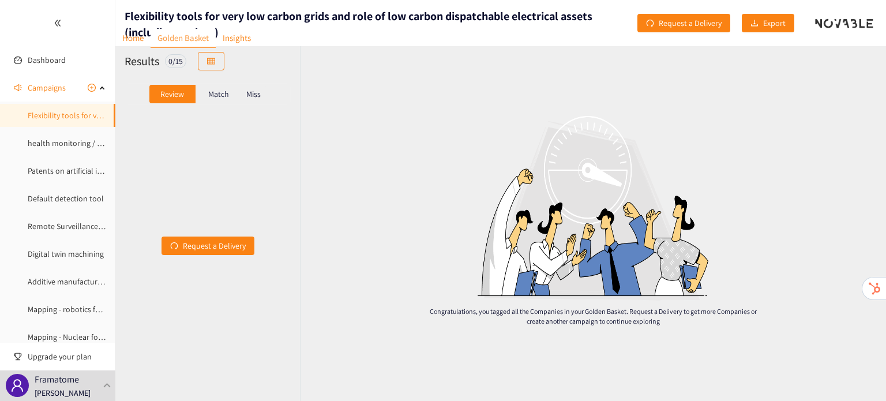
click at [228, 91] on p "Match" at bounding box center [218, 93] width 21 height 9
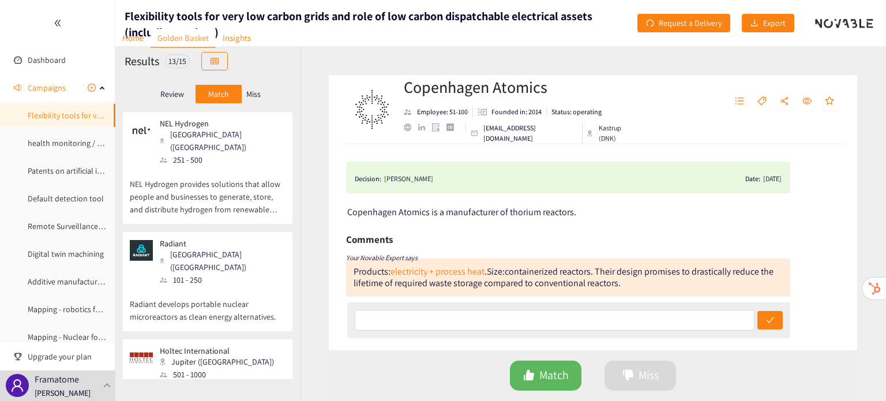
click at [260, 89] on p "Miss" at bounding box center [253, 93] width 14 height 9
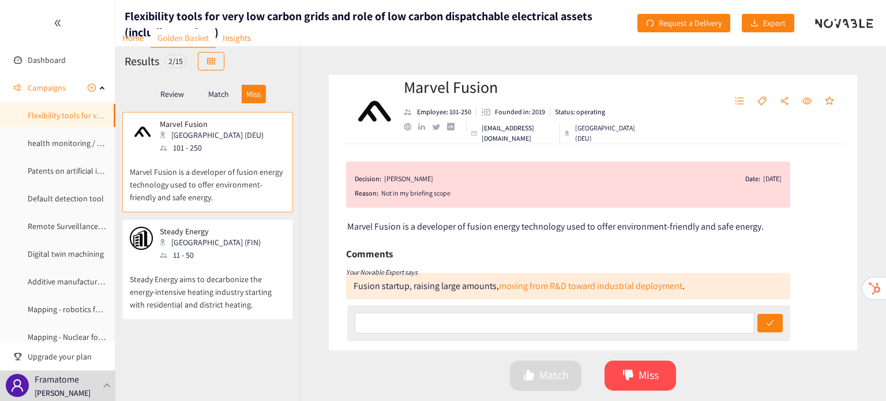
click at [245, 254] on div "Steady Energy Helsinki (FIN) 11 - 50" at bounding box center [208, 244] width 156 height 35
